Goal: Task Accomplishment & Management: Use online tool/utility

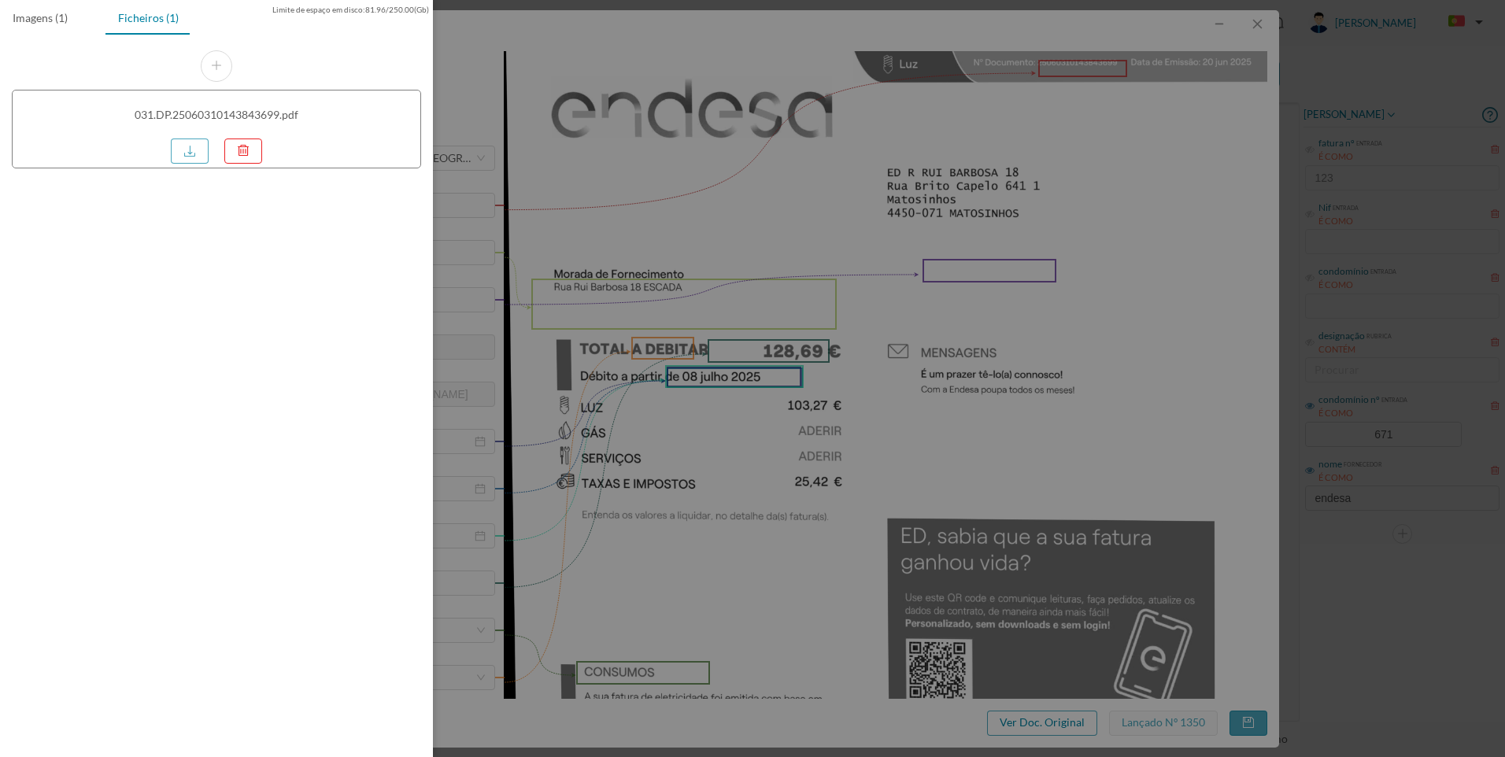
click at [1208, 98] on div at bounding box center [752, 378] width 1505 height 757
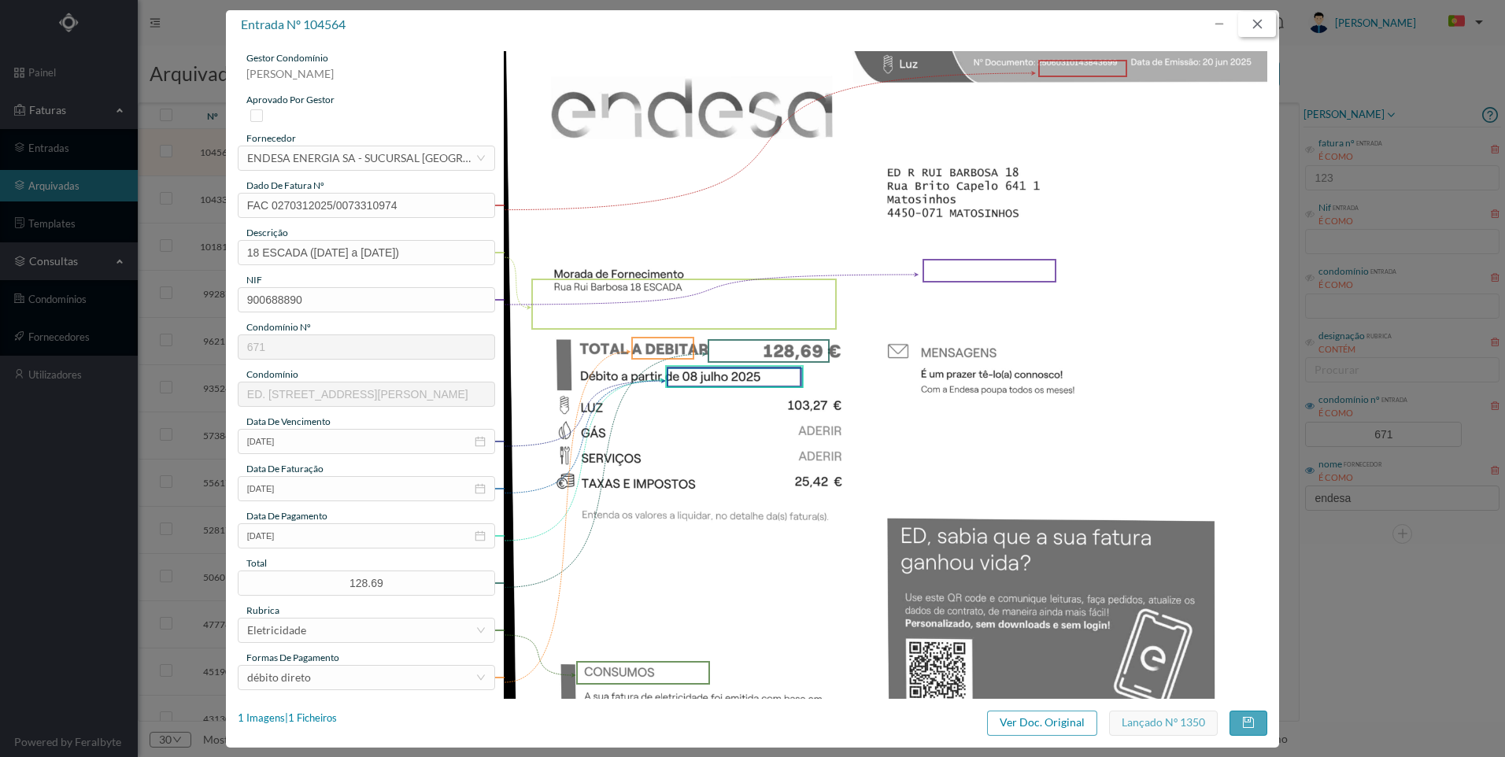
drag, startPoint x: 1258, startPoint y: 21, endPoint x: 1289, endPoint y: 222, distance: 203.2
click at [1258, 23] on button "button" at bounding box center [1257, 24] width 38 height 25
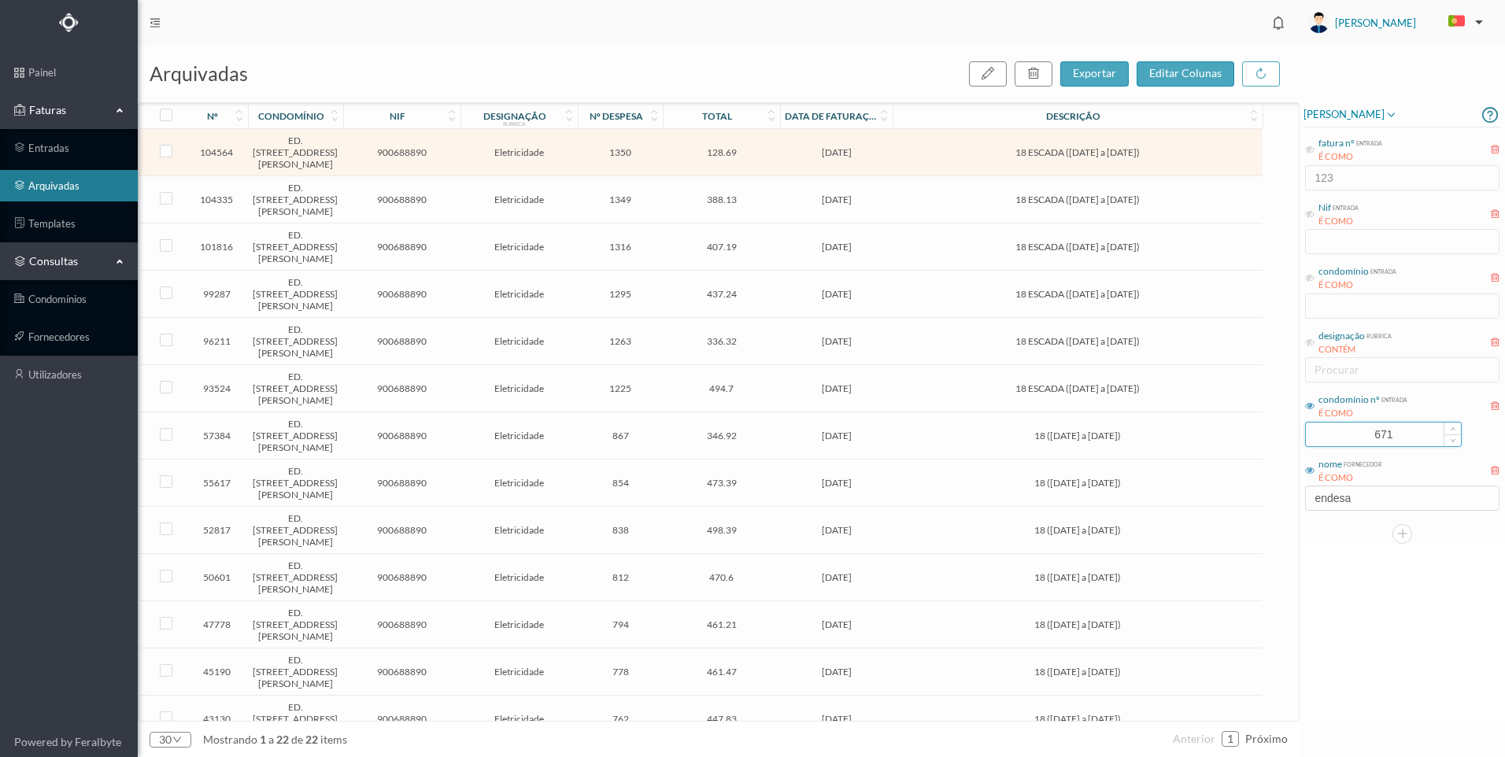
drag, startPoint x: 1399, startPoint y: 438, endPoint x: 1387, endPoint y: 432, distance: 13.0
click at [1387, 432] on input "671" at bounding box center [1383, 435] width 155 height 24
type input "675"
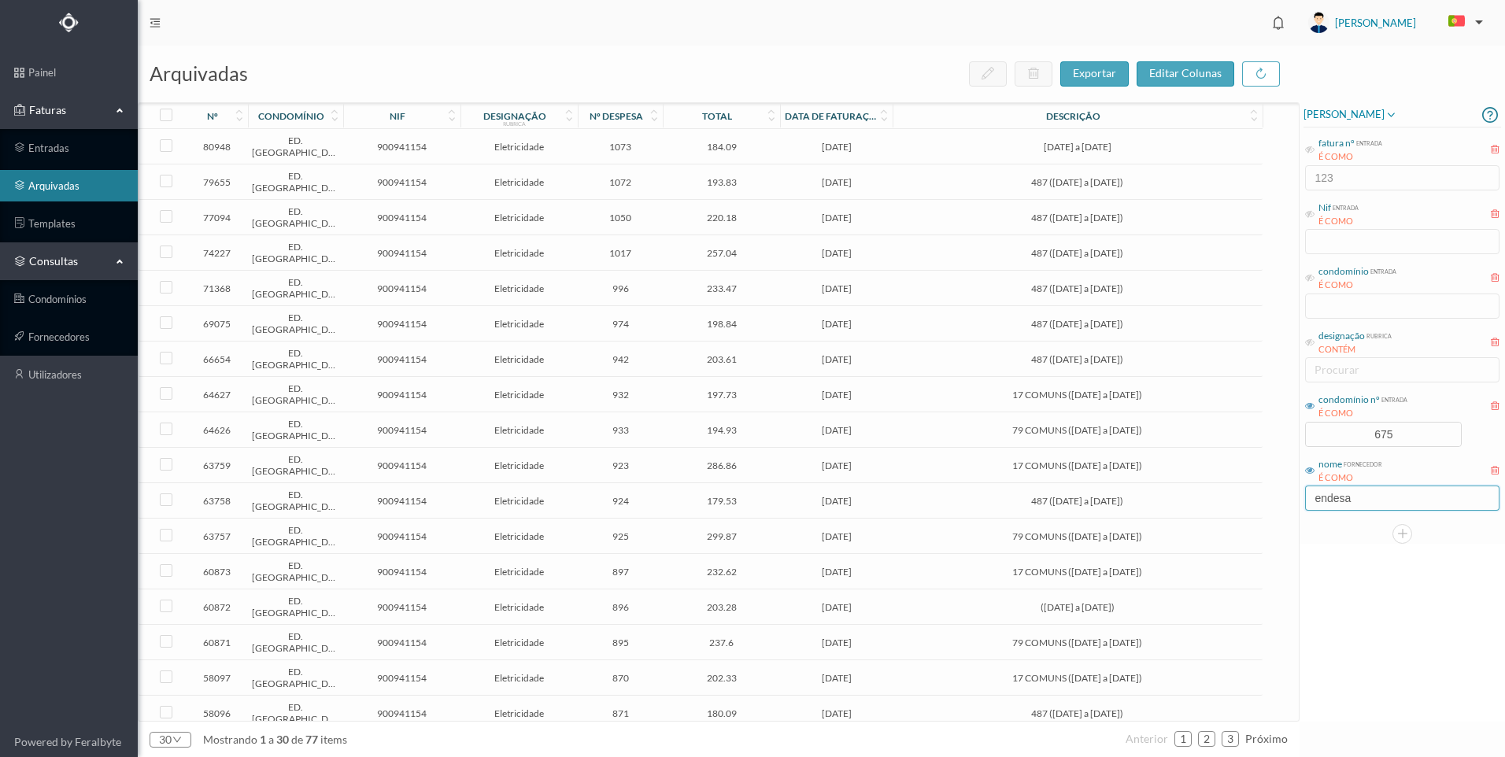
drag, startPoint x: 1359, startPoint y: 508, endPoint x: 1291, endPoint y: 495, distance: 69.6
click at [1291, 495] on div "arquivadas exportar editar colunas nº condomínio nif designação rubrica nº desp…" at bounding box center [821, 402] width 1367 height 712
click at [1291, 495] on div "nº condomínio nif designação rubrica nº despesa total data de faturação descriç…" at bounding box center [719, 412] width 1160 height 618
click at [1375, 494] on input "endesa" at bounding box center [1402, 498] width 194 height 25
drag, startPoint x: 1375, startPoint y: 504, endPoint x: 1276, endPoint y: 496, distance: 99.5
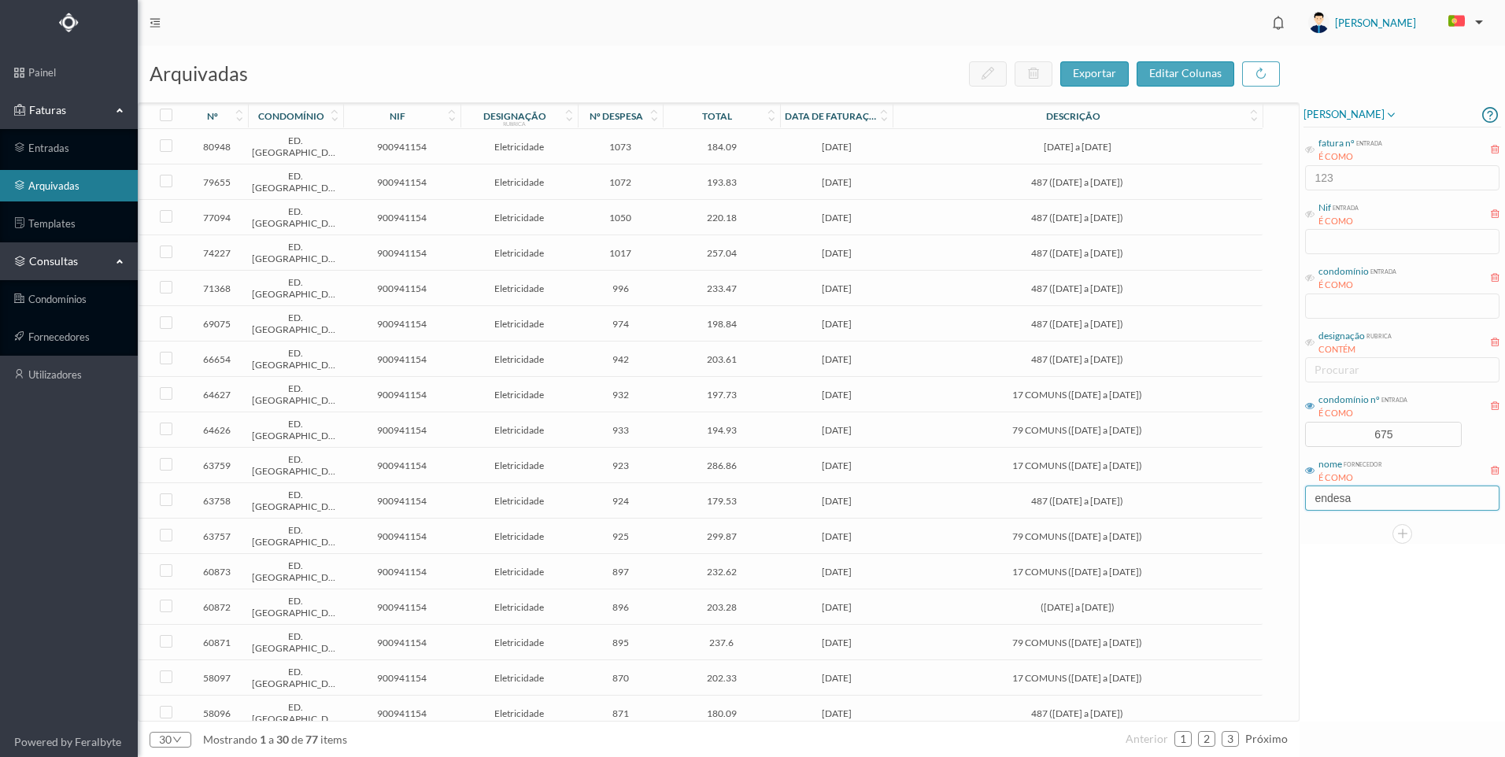
click at [1276, 496] on div "arquivadas exportar editar colunas nº condomínio nif designação rubrica nº desp…" at bounding box center [821, 402] width 1367 height 712
type input "repsol"
click at [1371, 660] on div "[PERSON_NAME] fatura nº entrada É COMO 123 Nif entrada É COMO condomínio entrad…" at bounding box center [1402, 411] width 205 height 619
click at [905, 292] on span "487 GARAGEM ([DATE] a [DATE])" at bounding box center [1077, 289] width 361 height 12
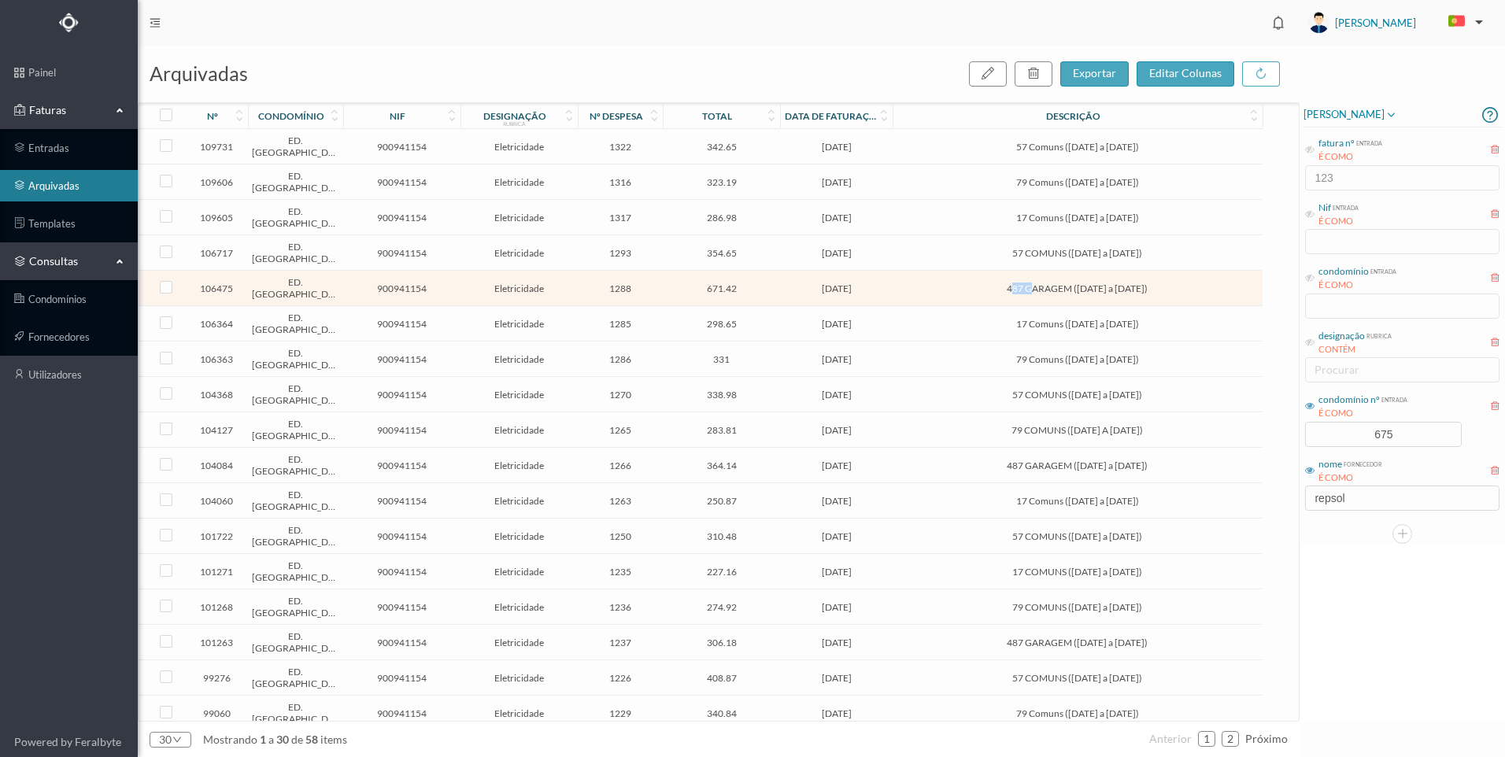
click at [904, 291] on span "487 GARAGEM ([DATE] a [DATE])" at bounding box center [1077, 289] width 361 height 12
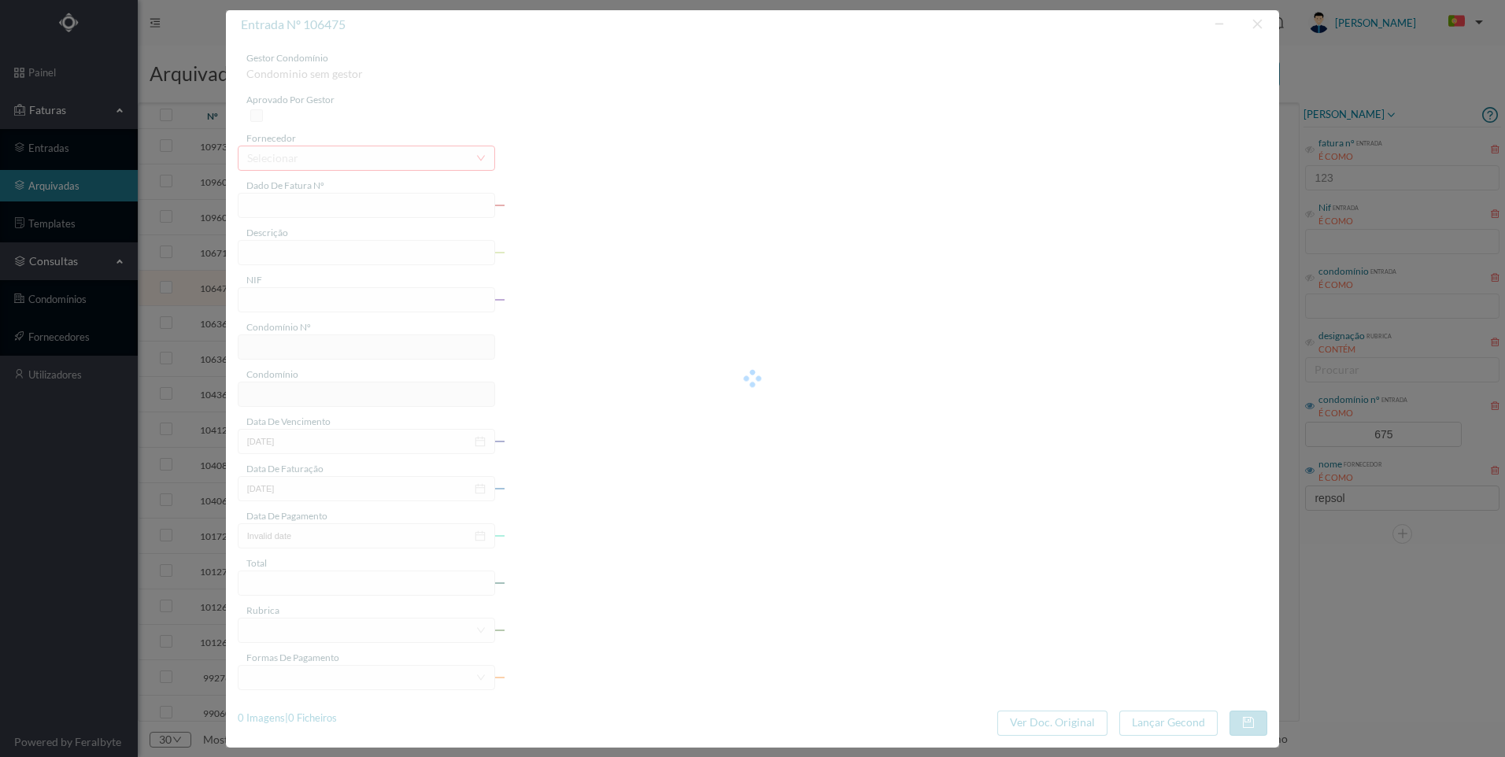
type input "FAC 0200762025/0045070678"
type input "487 GARAGEM ([DATE] a [DATE])"
type input "900941154"
type input "[DATE]"
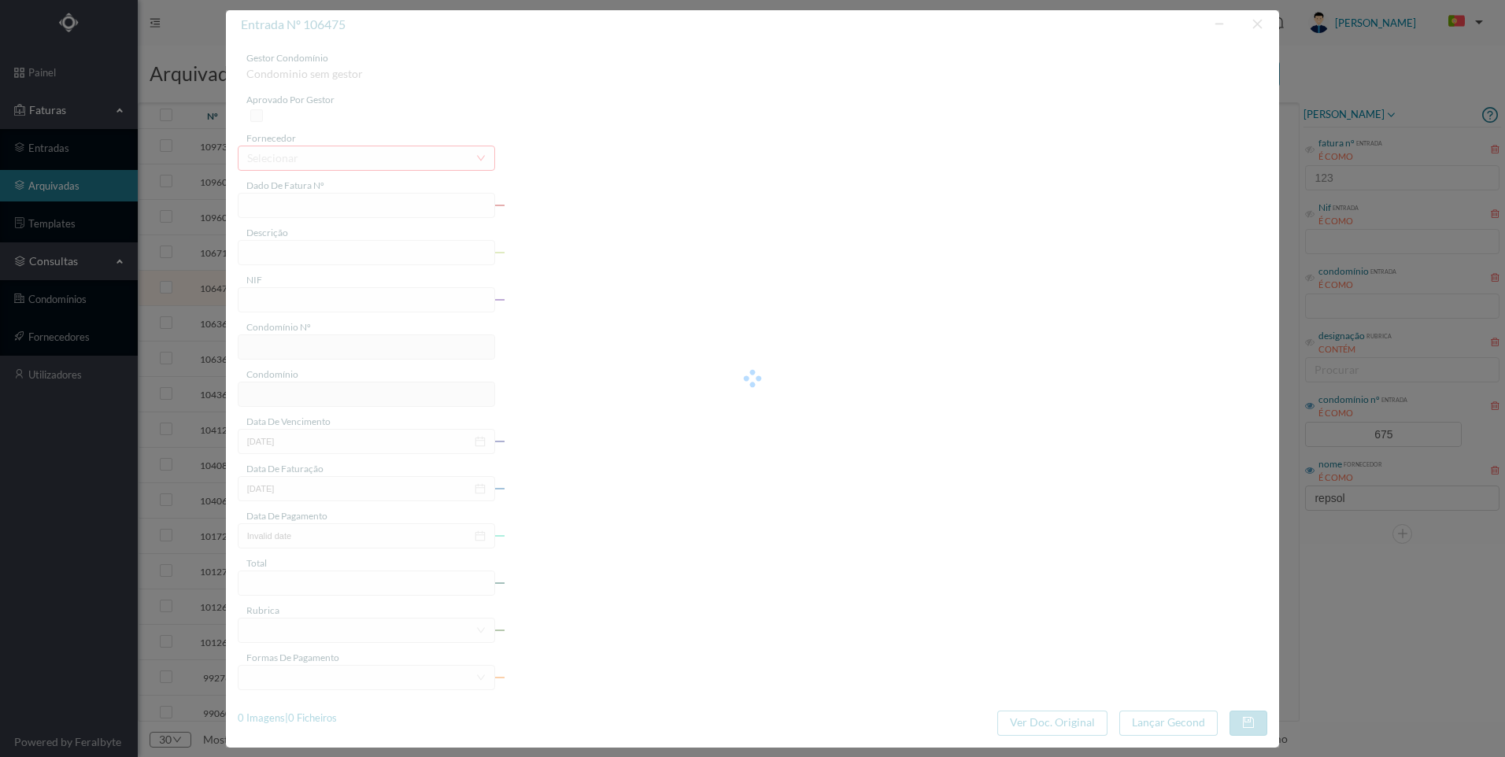
type input "[DATE]"
type input "671.42"
type input "675"
type input "ED. [GEOGRAPHIC_DATA]"
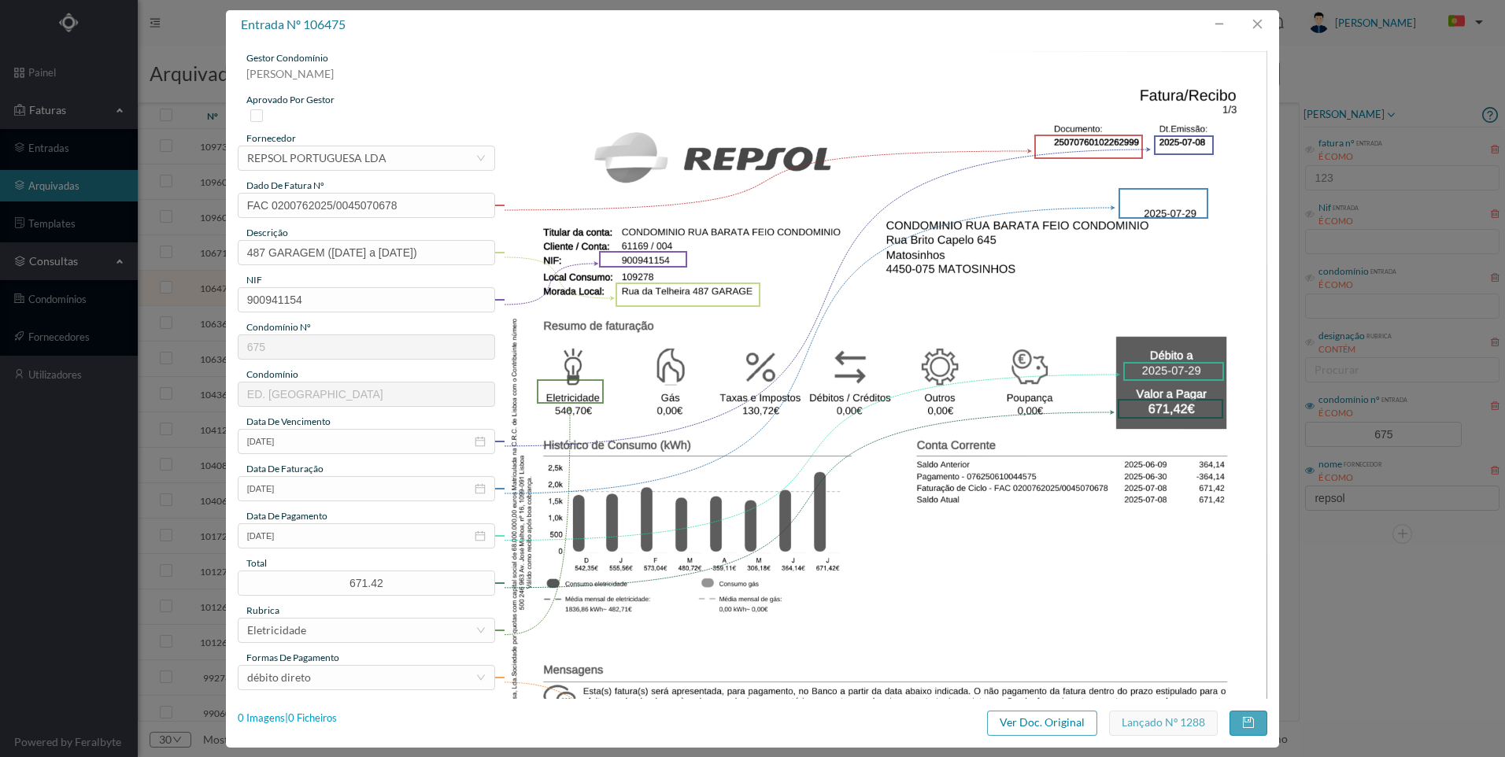
click at [311, 724] on div "0 Imagens | 0 Ficheiros" at bounding box center [287, 719] width 99 height 16
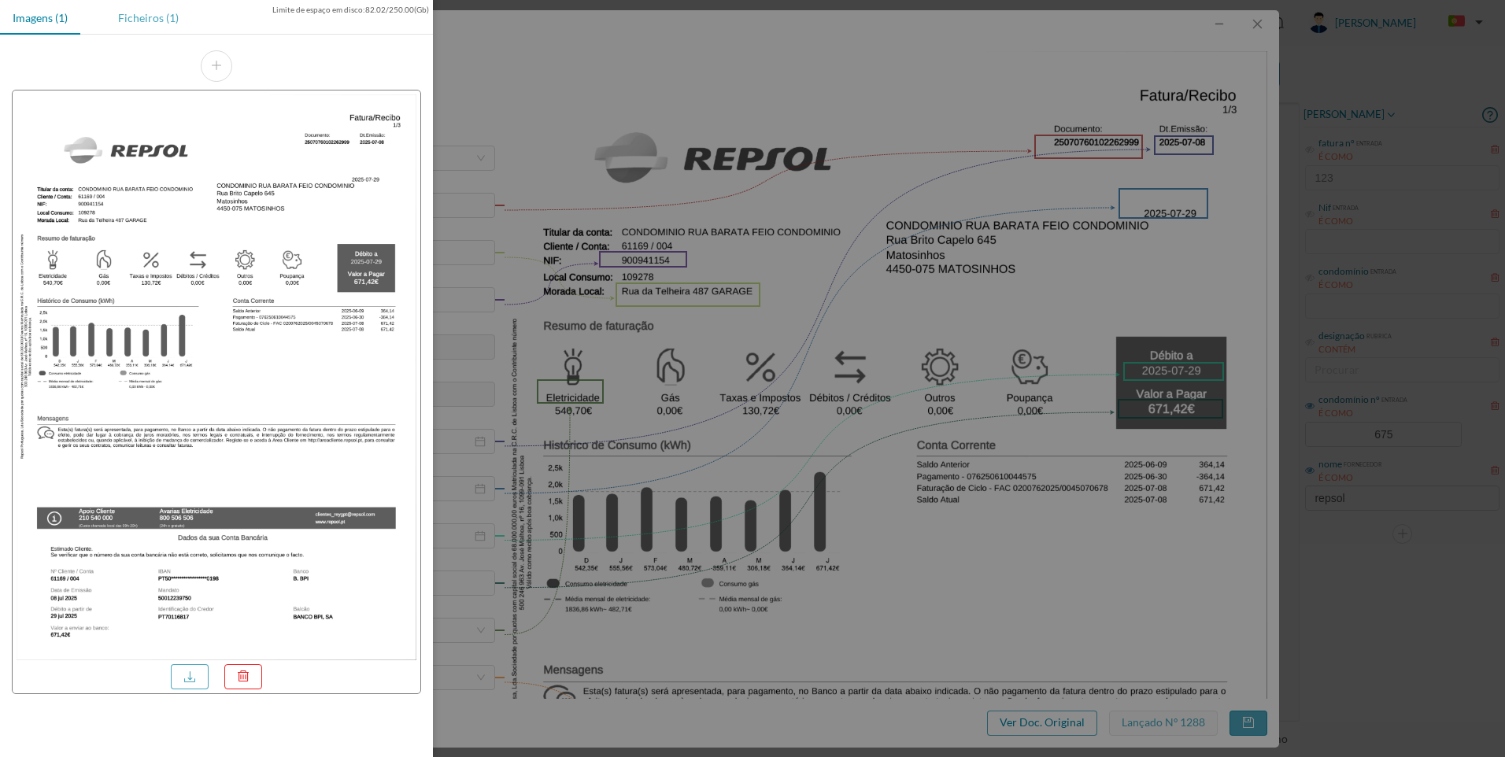
click at [156, 20] on div "Ficheiros (1)" at bounding box center [148, 17] width 86 height 35
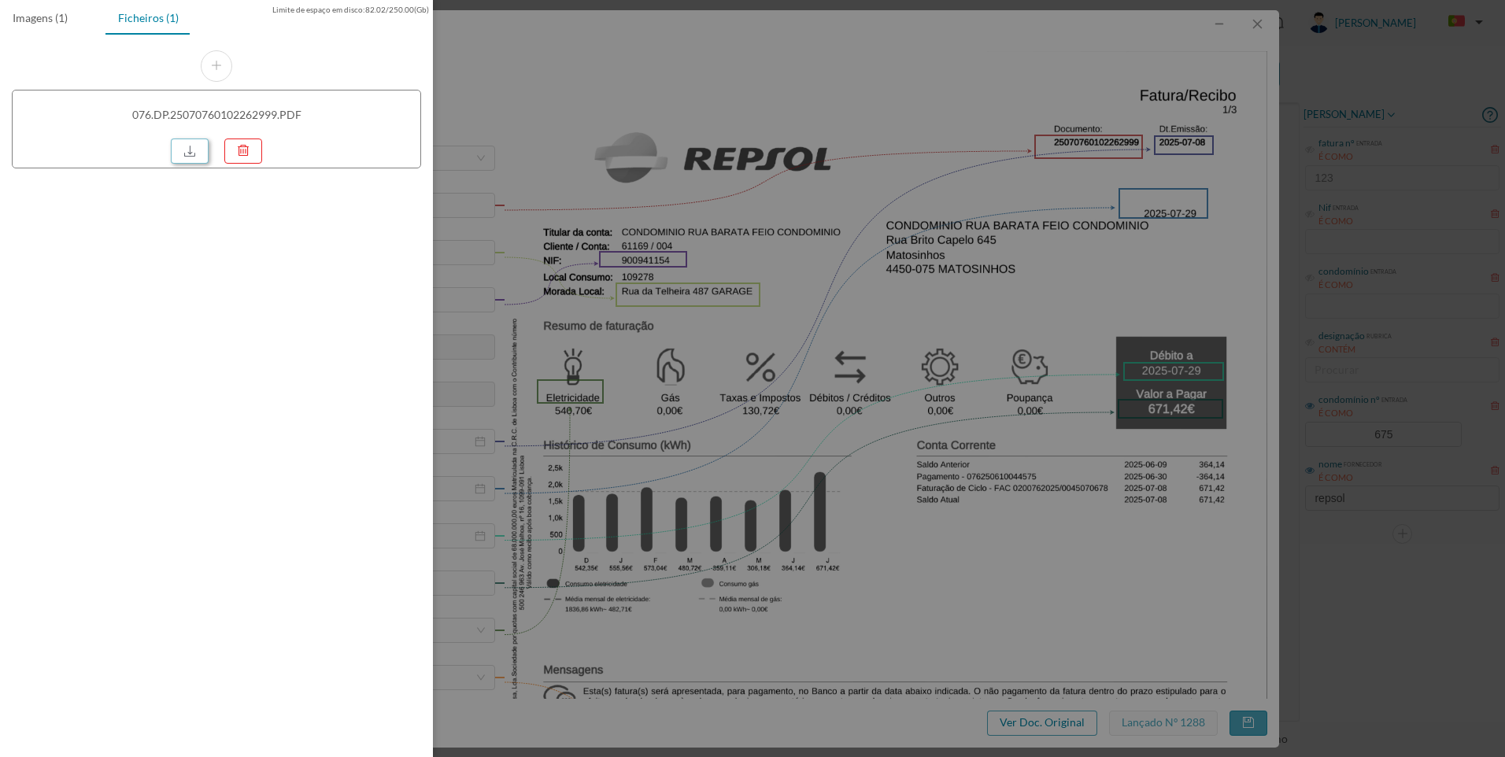
click at [193, 151] on link at bounding box center [190, 151] width 38 height 25
drag, startPoint x: 1187, startPoint y: 121, endPoint x: 1253, endPoint y: 65, distance: 86.6
click at [1205, 109] on div at bounding box center [752, 378] width 1505 height 757
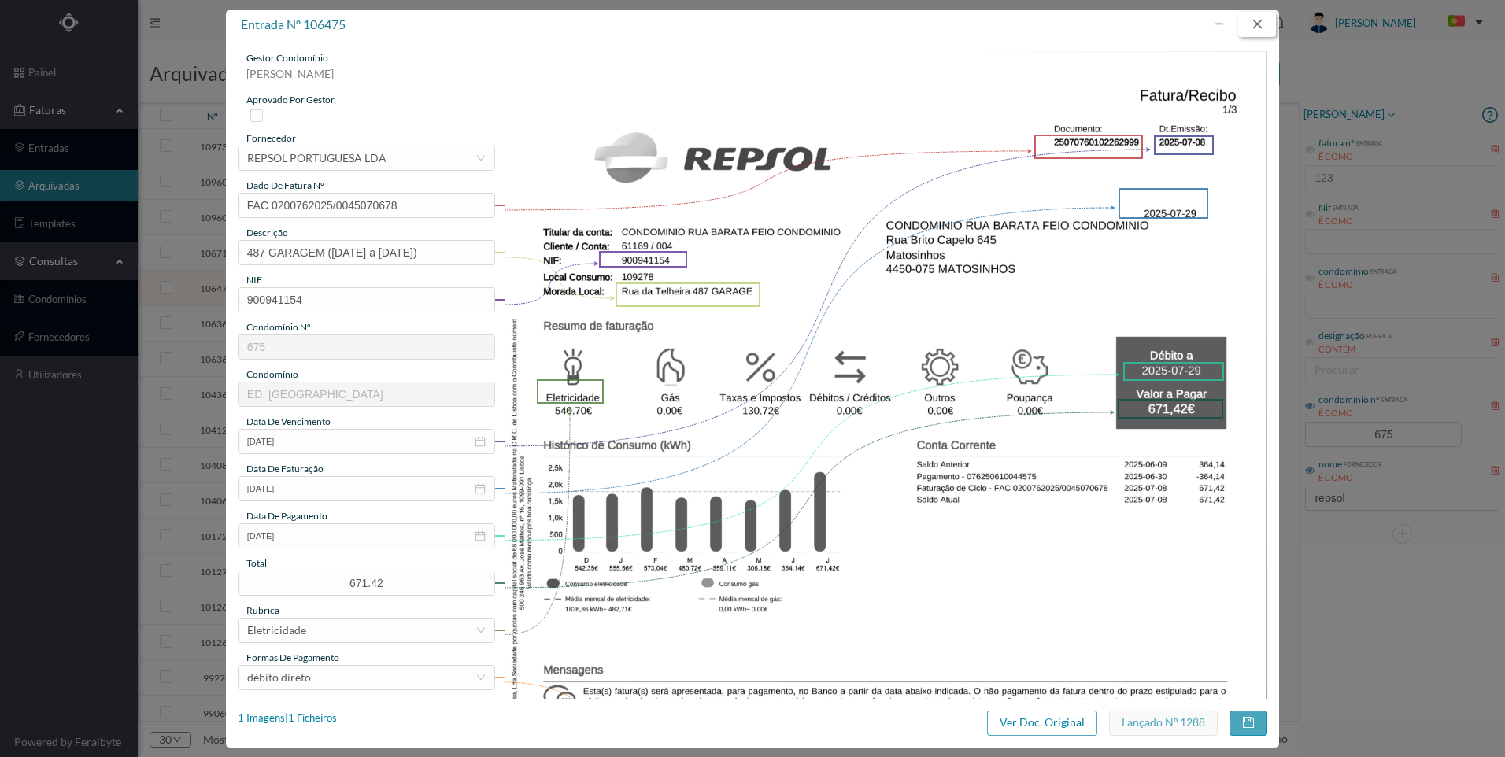
click at [1260, 32] on button "button" at bounding box center [1257, 24] width 38 height 25
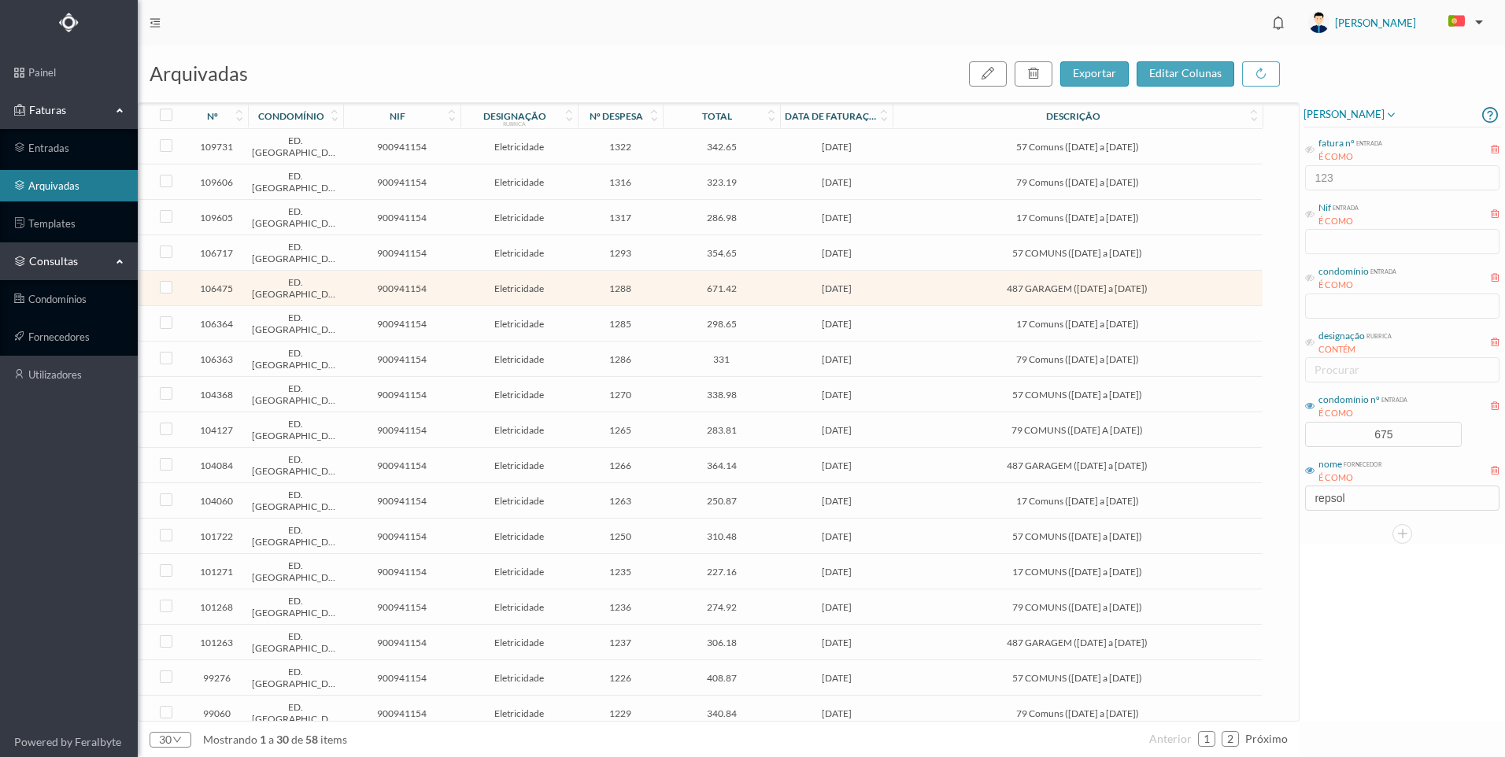
click at [956, 475] on td "487 GARAGEM ([DATE] a [DATE])" at bounding box center [1077, 465] width 369 height 35
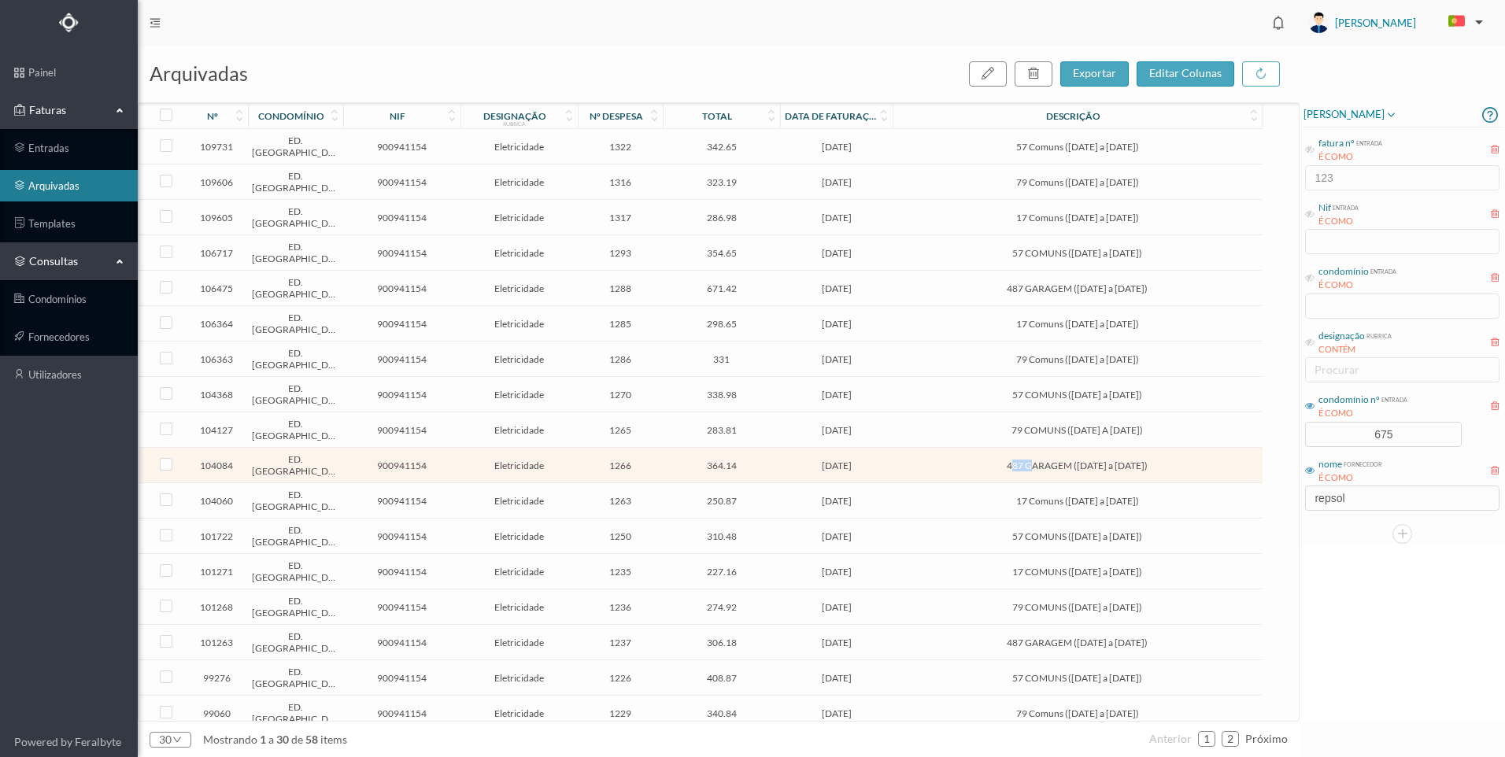
click at [955, 475] on td "487 GARAGEM ([DATE] a [DATE])" at bounding box center [1077, 465] width 369 height 35
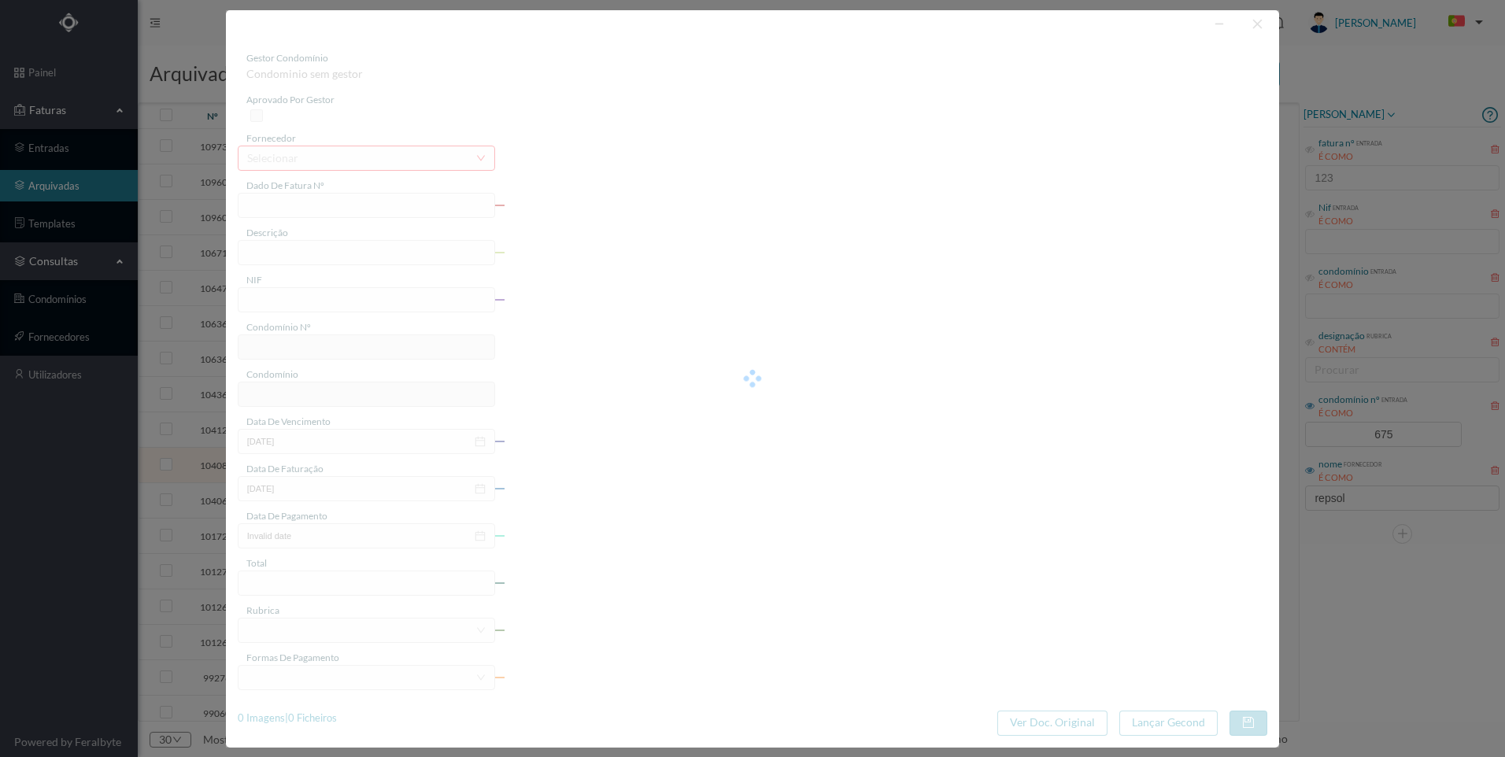
type input "FAC 0210762025/0049178553"
type input "487 GARAGEM ([DATE] a [DATE])"
type input "900941154"
type input "[DATE]"
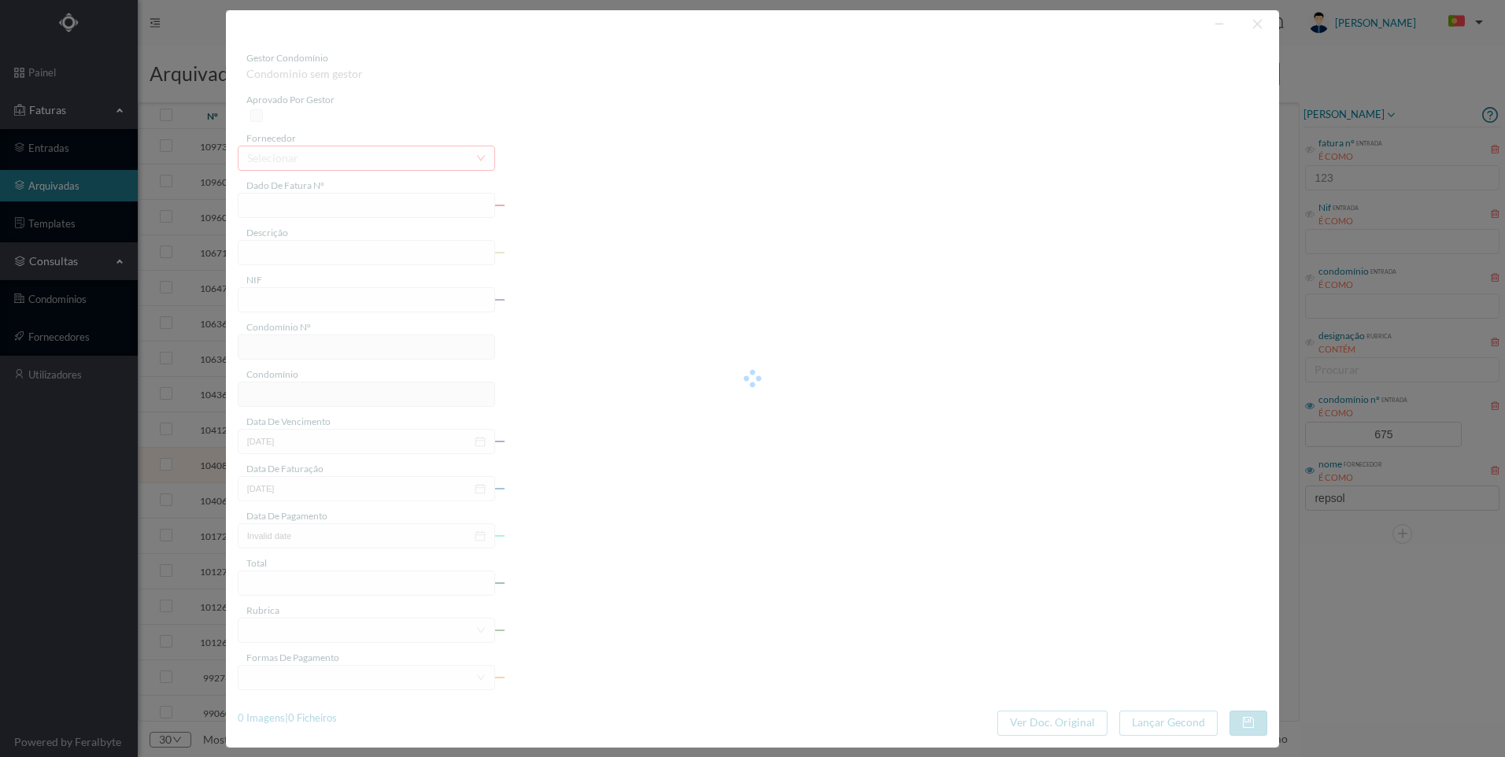
type input "[DATE]"
type input "364.14"
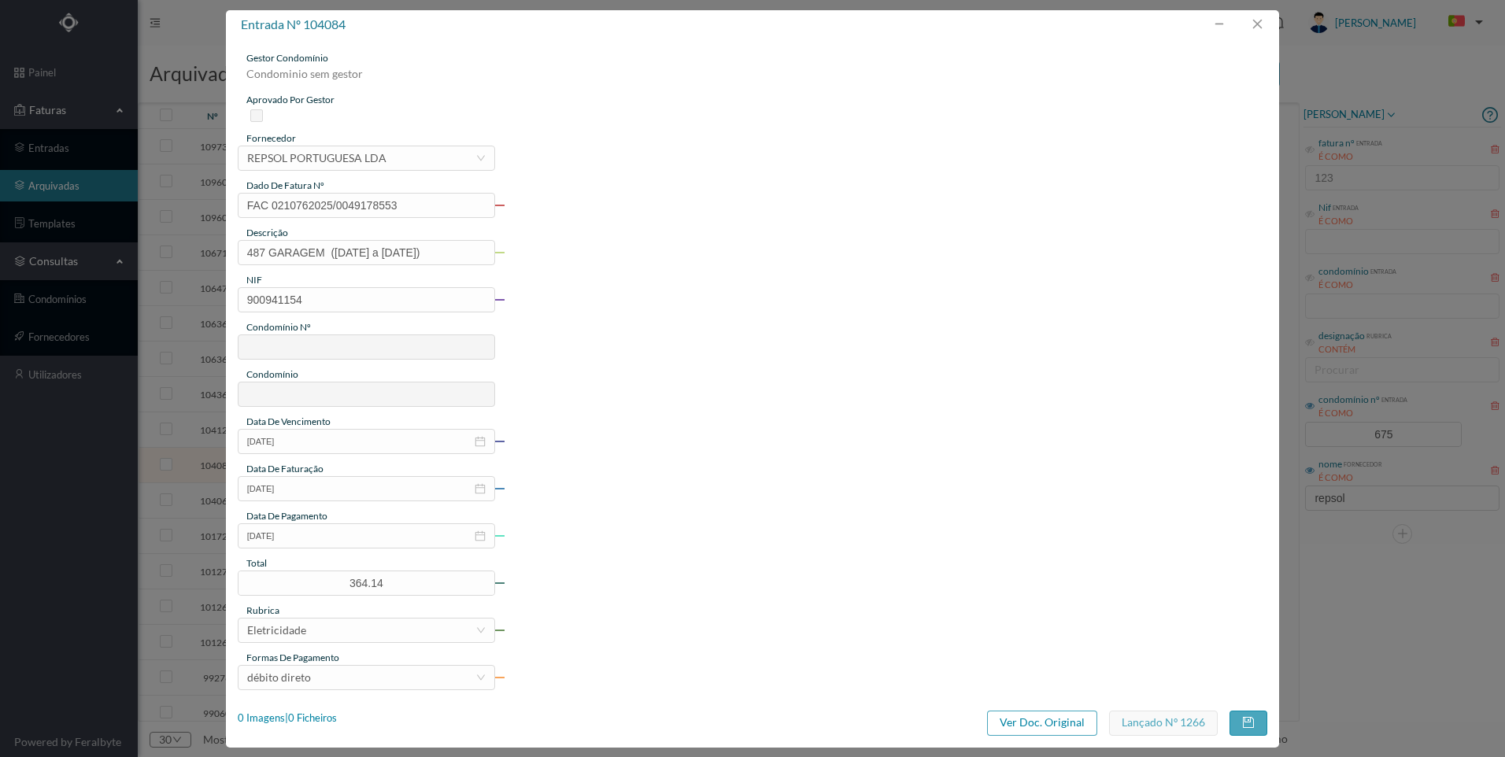
type input "675"
type input "ED. [GEOGRAPHIC_DATA]"
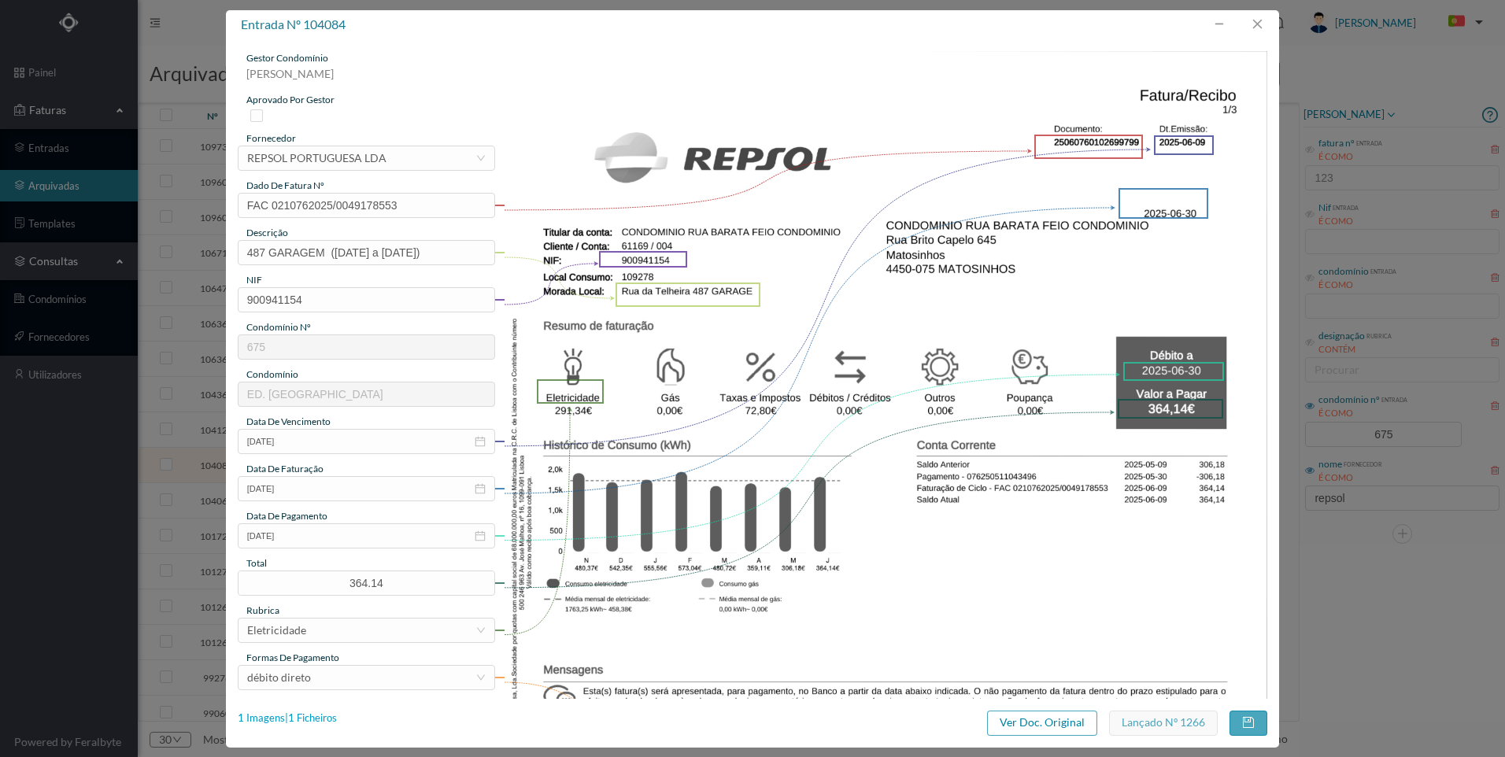
click at [318, 723] on div "1 Imagens | 1 Ficheiros" at bounding box center [287, 719] width 99 height 16
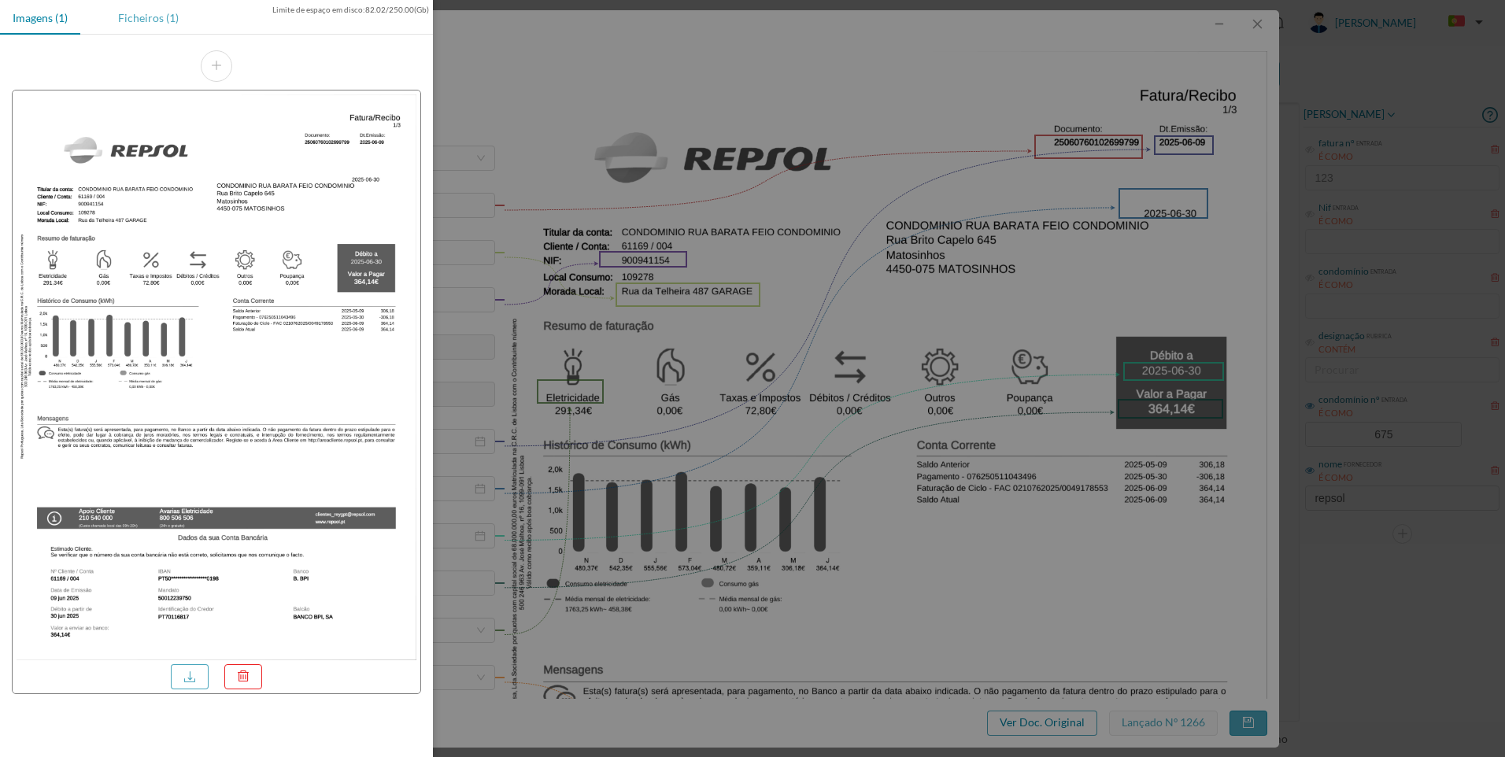
click at [146, 21] on div "Ficheiros (1)" at bounding box center [148, 17] width 86 height 35
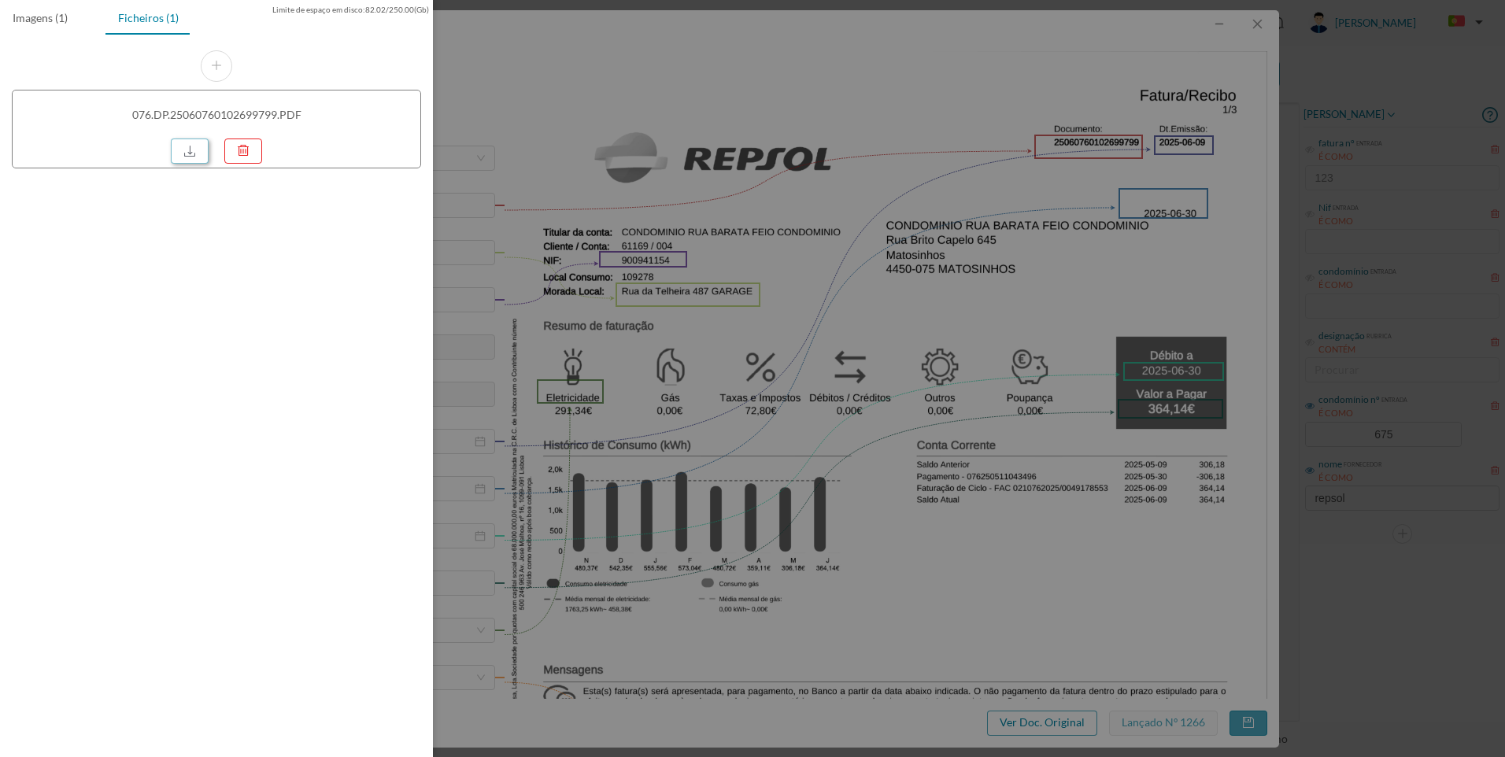
click at [188, 153] on link at bounding box center [190, 151] width 38 height 25
drag, startPoint x: 1240, startPoint y: 242, endPoint x: 1204, endPoint y: 106, distance: 140.1
click at [1240, 238] on div at bounding box center [752, 378] width 1505 height 757
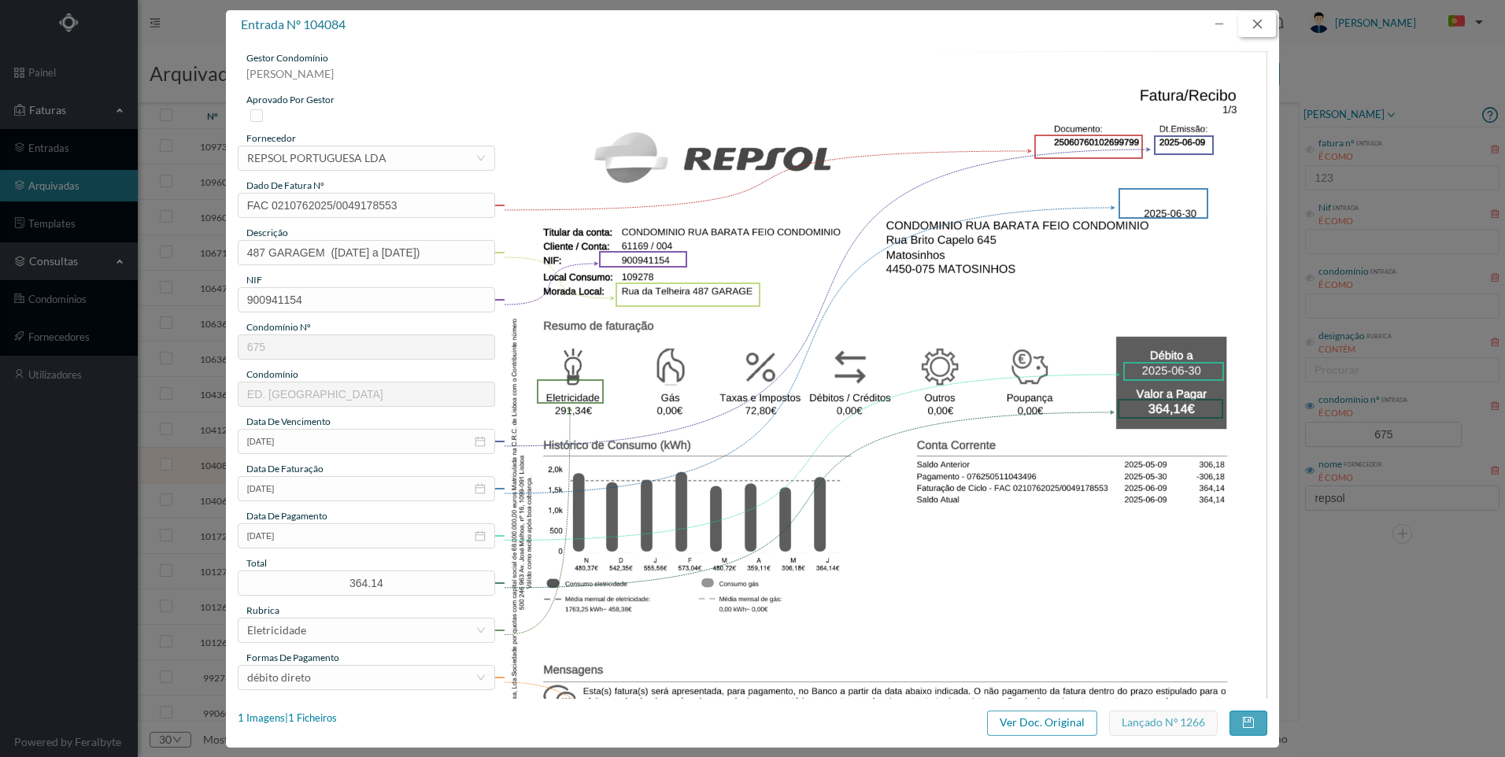
drag, startPoint x: 1257, startPoint y: 25, endPoint x: 922, endPoint y: 383, distance: 490.6
click at [1257, 27] on button "button" at bounding box center [1257, 24] width 38 height 25
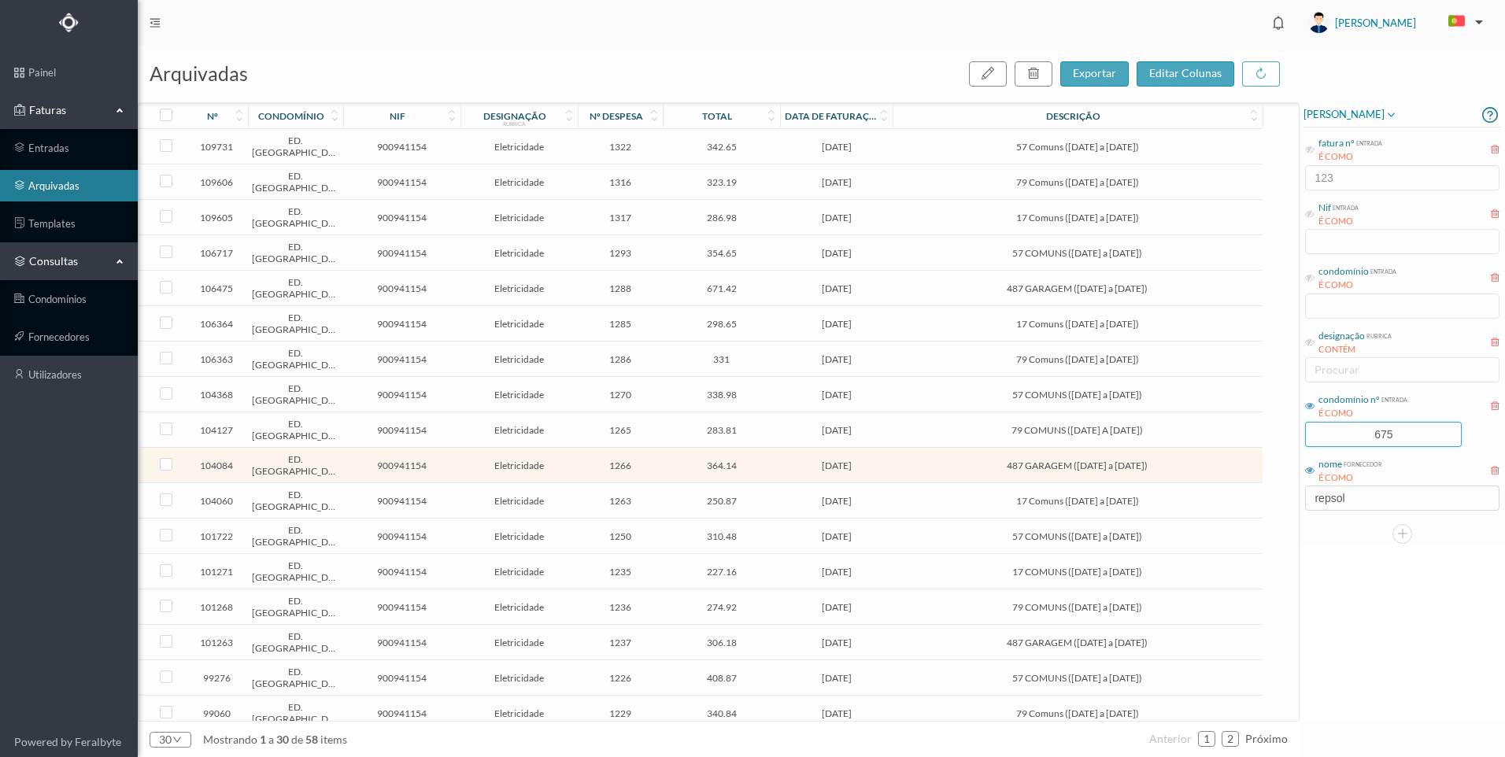
drag, startPoint x: 1419, startPoint y: 437, endPoint x: 1299, endPoint y: 431, distance: 120.6
click at [1299, 431] on div "arquivadas exportar editar colunas nº condomínio nif designação rubrica nº desp…" at bounding box center [821, 402] width 1367 height 712
click at [1299, 431] on div "nº condomínio nif designação rubrica nº despesa total data de faturação descriç…" at bounding box center [719, 412] width 1160 height 618
drag, startPoint x: 1367, startPoint y: 443, endPoint x: 1401, endPoint y: 432, distance: 35.6
click at [1401, 432] on input "675" at bounding box center [1383, 435] width 155 height 24
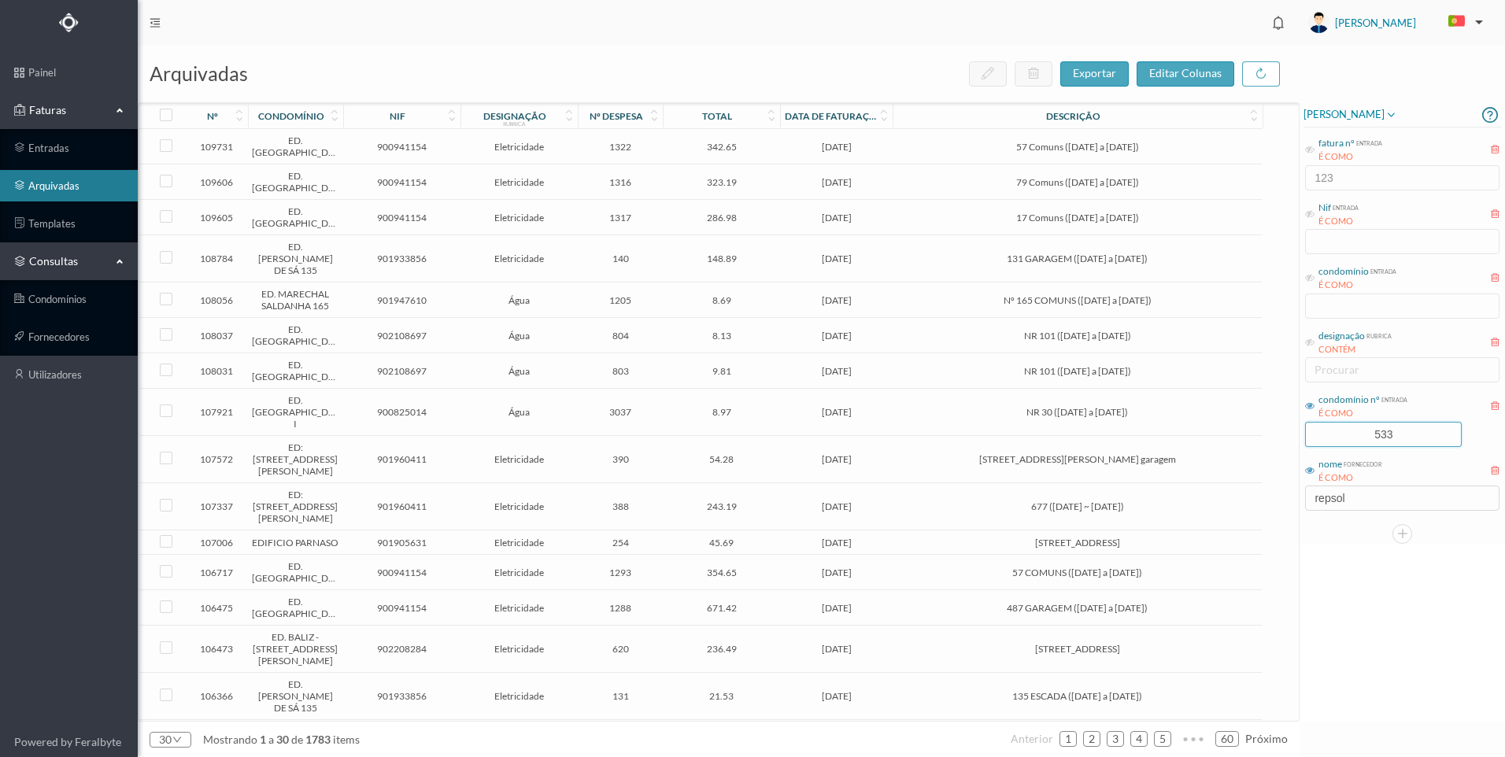
type input "533"
click at [1399, 597] on div "[PERSON_NAME] fatura nº entrada É COMO 123 Nif entrada É COMO condomínio entrad…" at bounding box center [1402, 411] width 205 height 619
click at [1436, 429] on input "533" at bounding box center [1383, 435] width 155 height 24
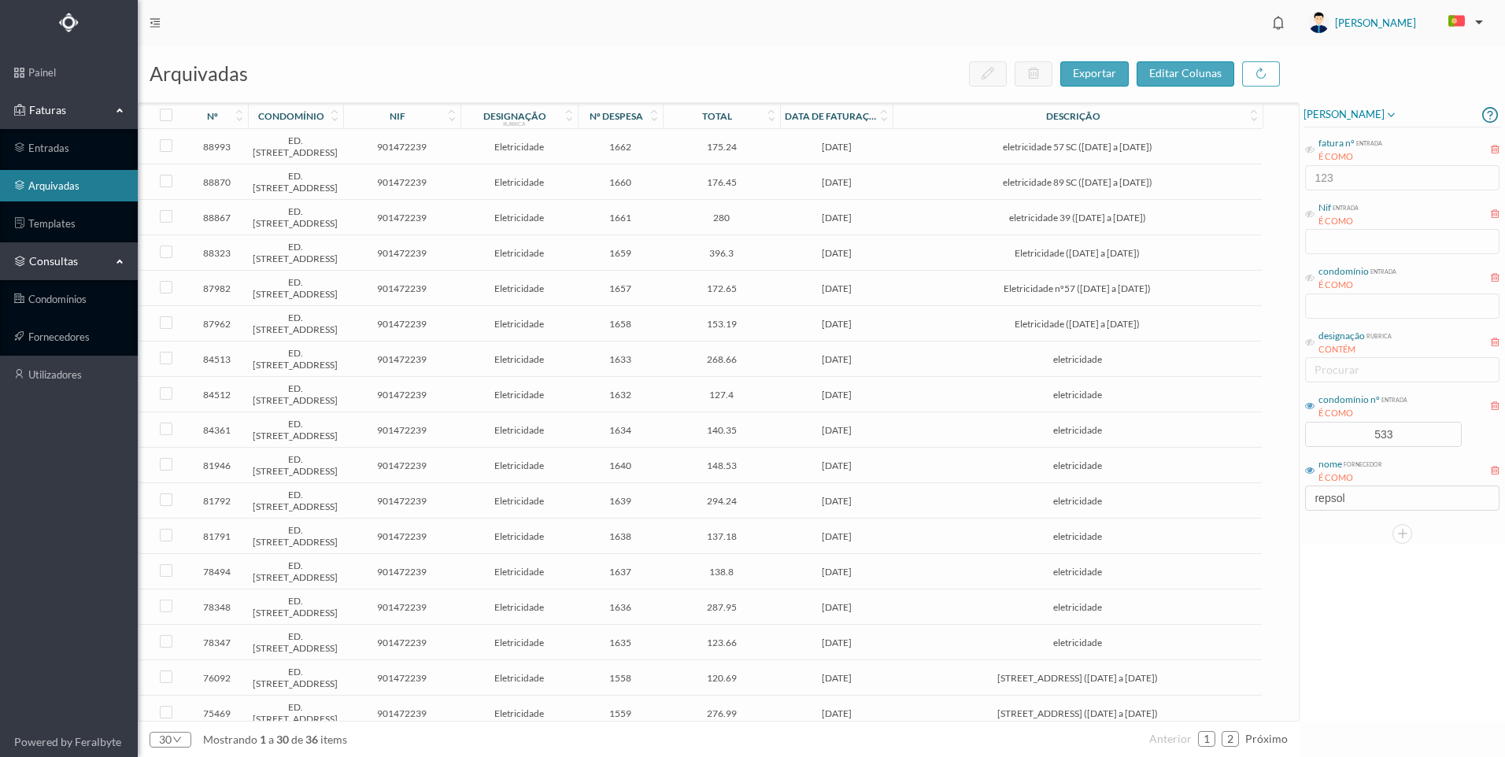
drag, startPoint x: 1389, startPoint y: 655, endPoint x: 1429, endPoint y: 715, distance: 72.7
click at [1400, 665] on div "[PERSON_NAME] fatura nº entrada É COMO 123 Nif entrada É COMO condomínio entrad…" at bounding box center [1402, 411] width 205 height 619
drag, startPoint x: 1355, startPoint y: 494, endPoint x: 1264, endPoint y: 489, distance: 90.7
click at [1264, 489] on div "arquivadas exportar editar colunas nº condomínio nif designação rubrica nº desp…" at bounding box center [821, 402] width 1367 height 712
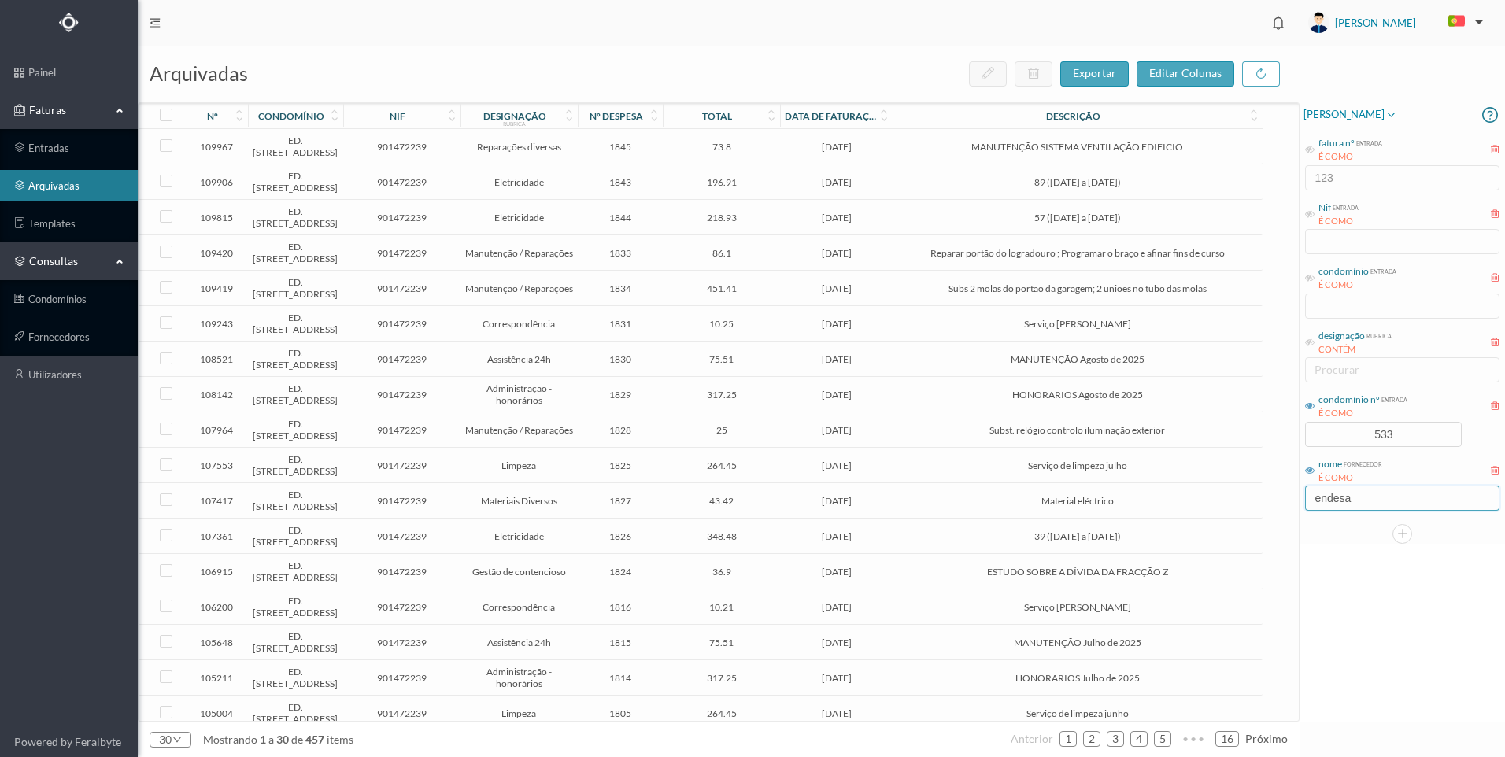
type input "endesa"
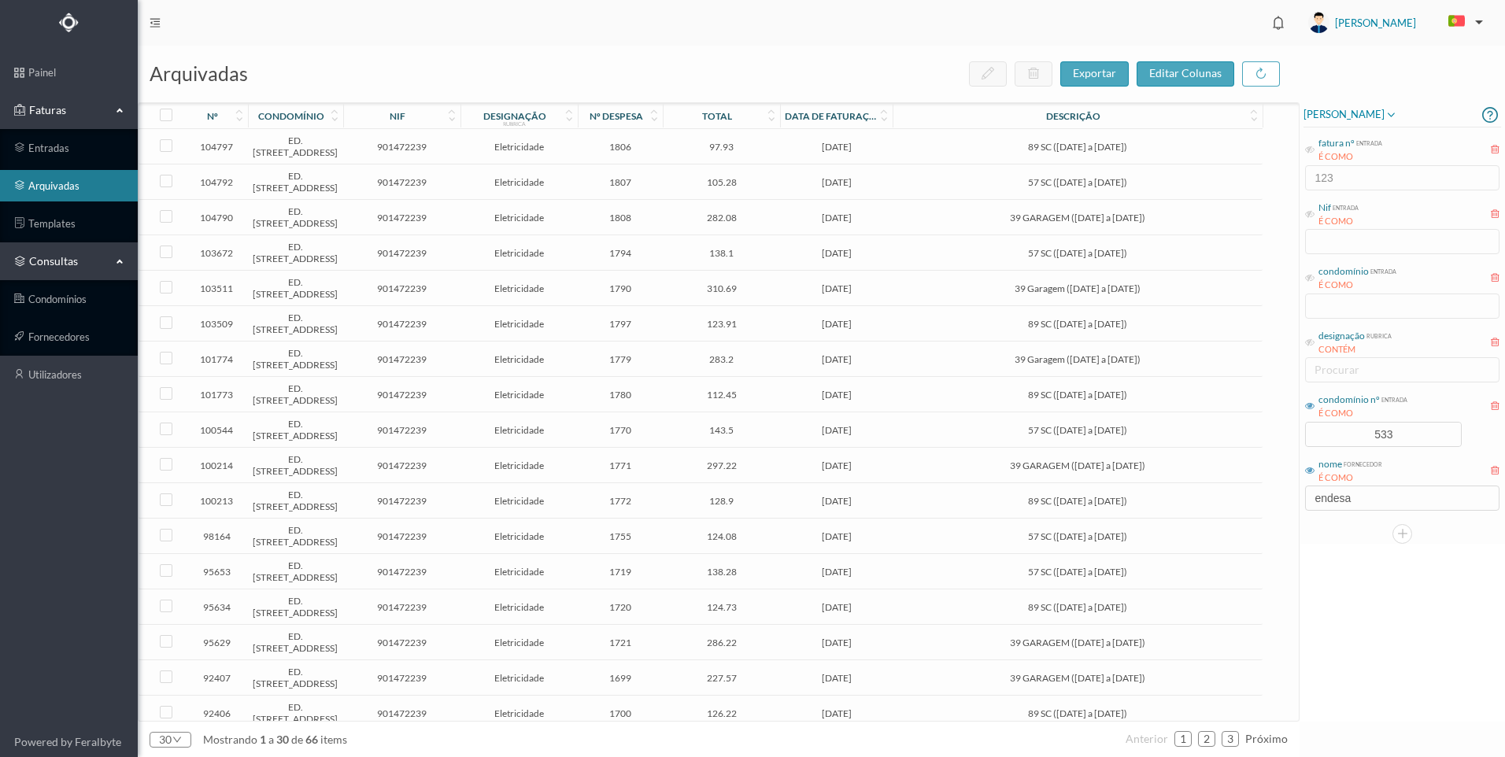
click at [1496, 686] on div "[PERSON_NAME] fatura nº entrada É COMO 123 Nif entrada É COMO condomínio entrad…" at bounding box center [1402, 411] width 205 height 619
click at [930, 215] on span "39 GARAGEM ([DATE] a [DATE])" at bounding box center [1077, 218] width 361 height 12
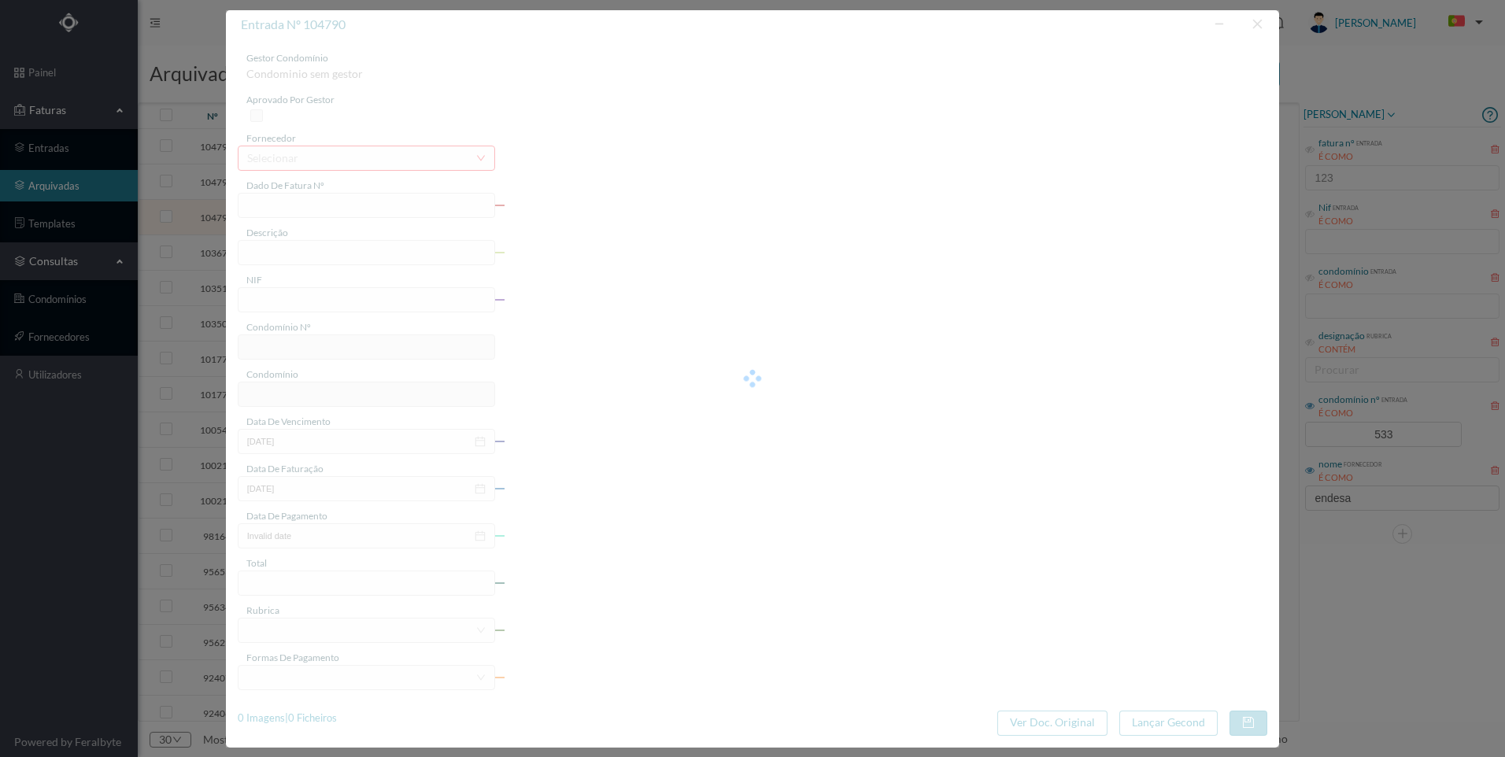
type input "FAC 0230312025/0057333160"
type input "39 GARAGEM ([DATE] a [DATE])"
type input "901472239"
type input "[DATE]"
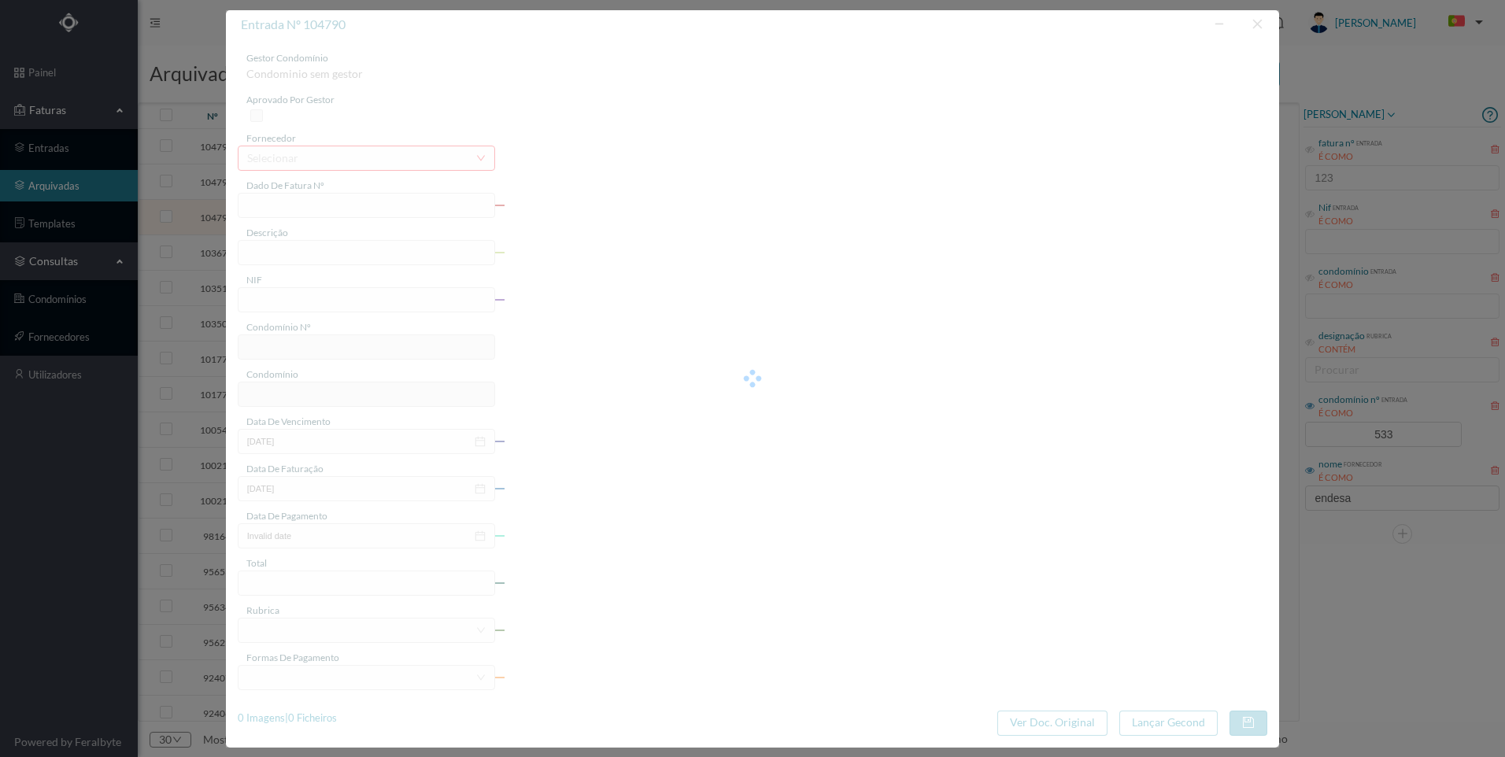
type input "[DATE]"
type input "282.08"
type input "533"
type input "ED. [STREET_ADDRESS]"
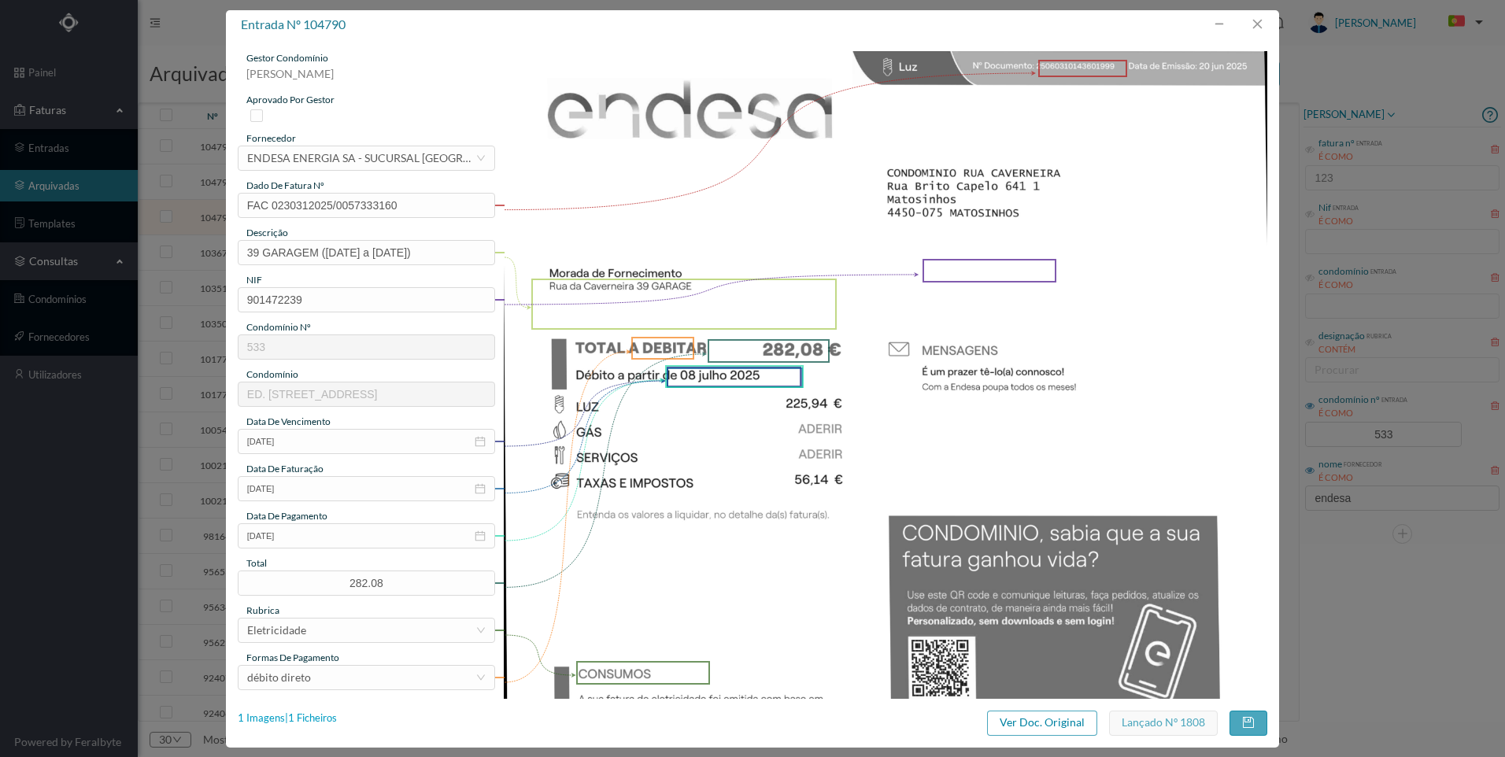
click at [335, 715] on div "1 Imagens | 1 Ficheiros" at bounding box center [287, 719] width 99 height 16
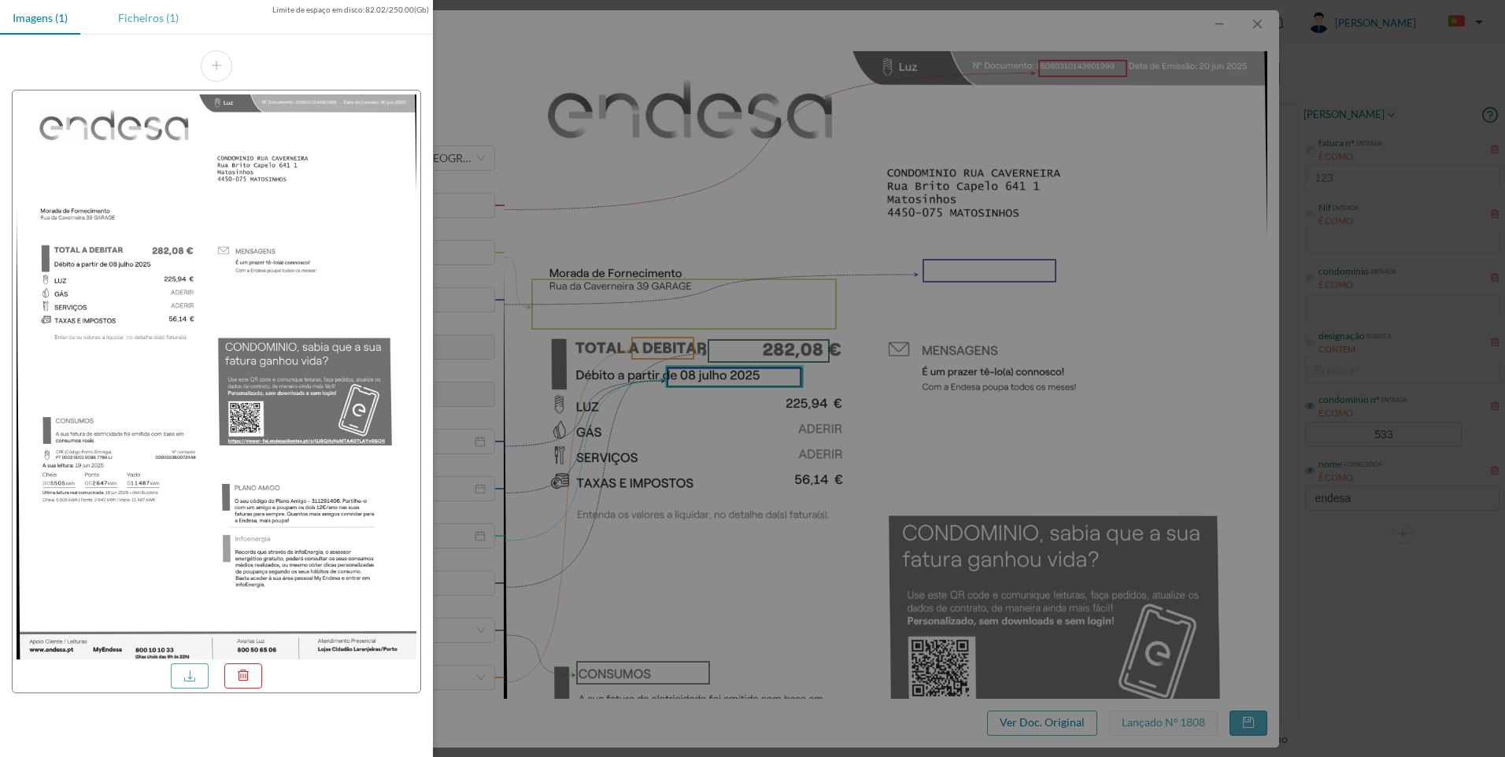
click at [165, 20] on div "Ficheiros (1)" at bounding box center [148, 17] width 86 height 35
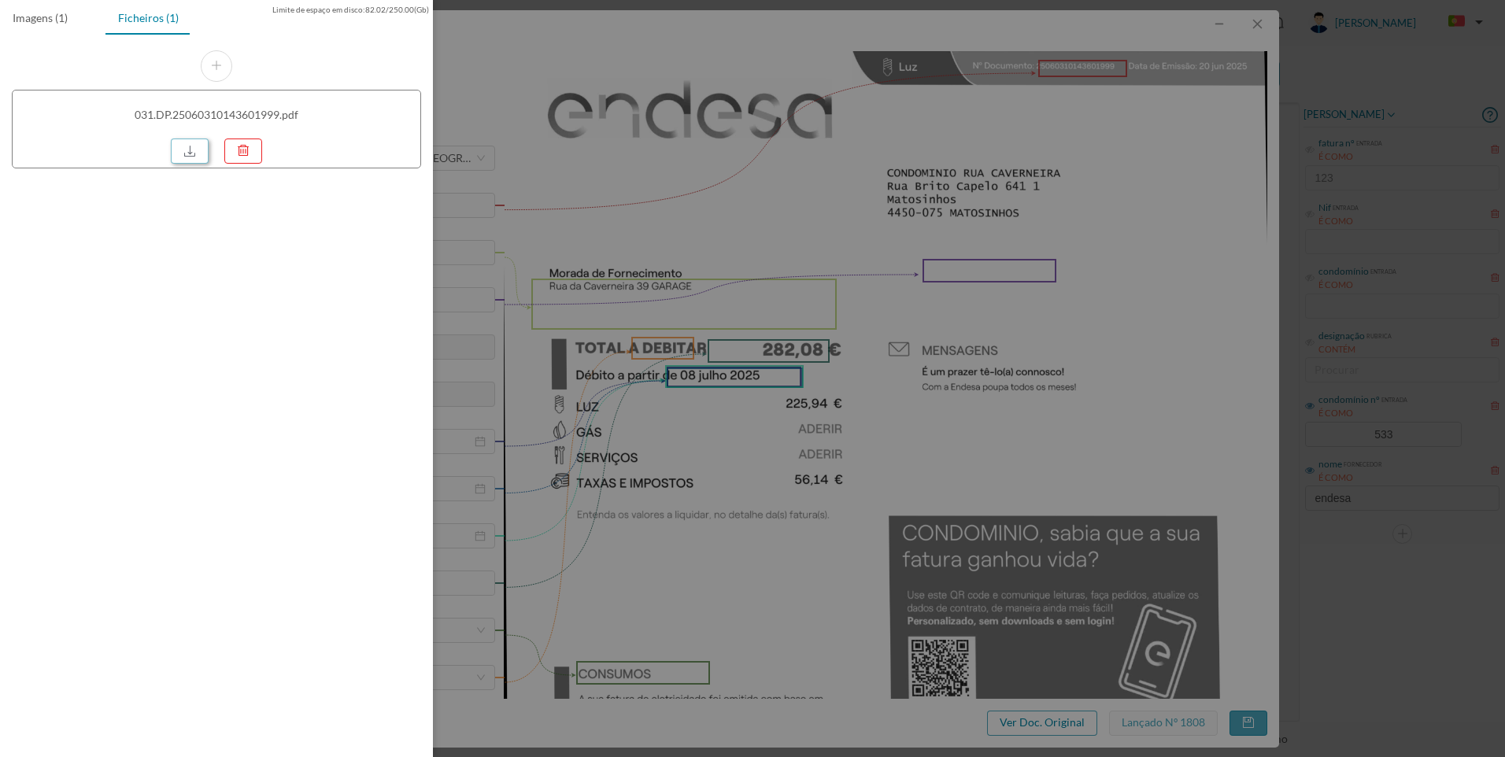
click at [185, 150] on link at bounding box center [190, 151] width 38 height 25
